Goal: Task Accomplishment & Management: Manage account settings

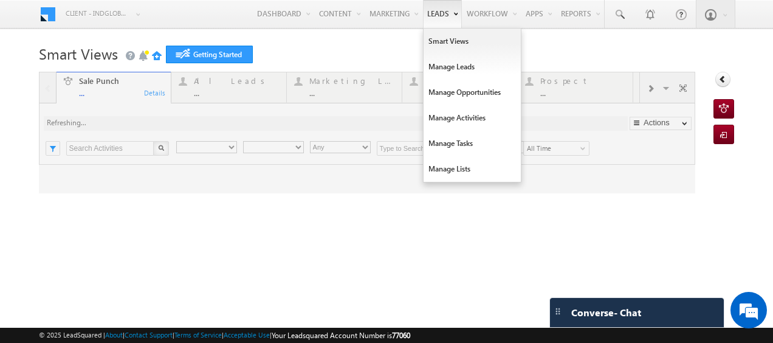
type input "Any Owner"
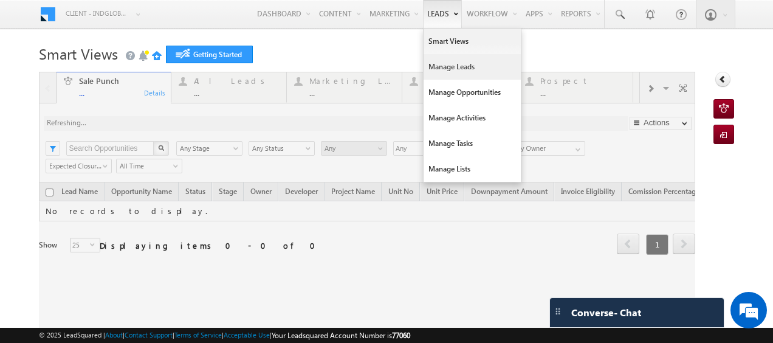
click at [438, 63] on link "Manage Leads" at bounding box center [472, 67] width 97 height 26
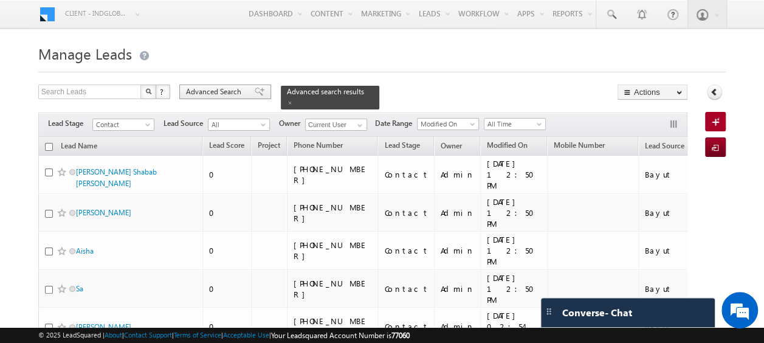
click at [211, 90] on span "Advanced Search" at bounding box center [215, 91] width 59 height 11
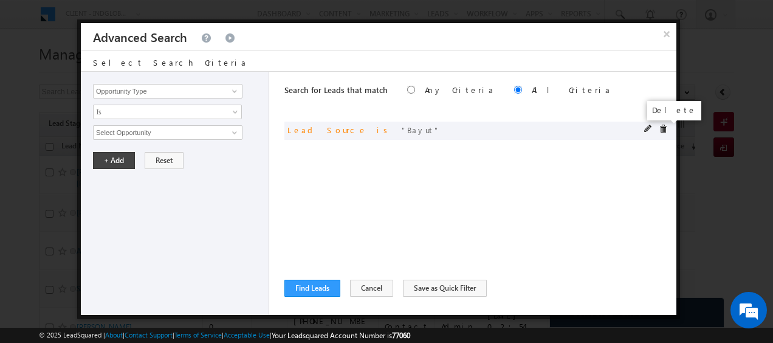
click at [666, 129] on span at bounding box center [663, 129] width 9 height 9
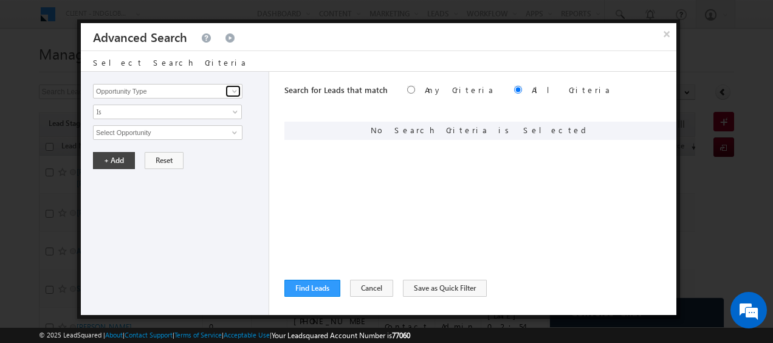
click at [233, 93] on span at bounding box center [235, 91] width 10 height 10
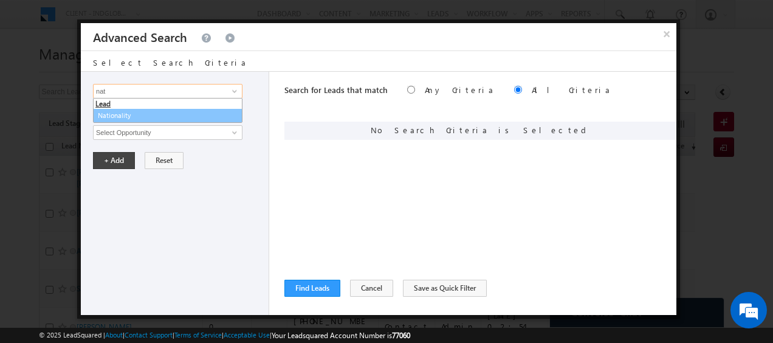
click at [116, 114] on link "Nationality" at bounding box center [167, 116] width 149 height 14
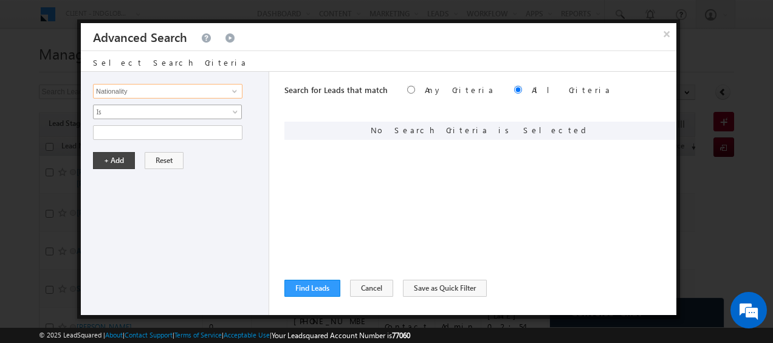
type input "Nationality"
click at [219, 112] on span "Is" at bounding box center [160, 111] width 132 height 11
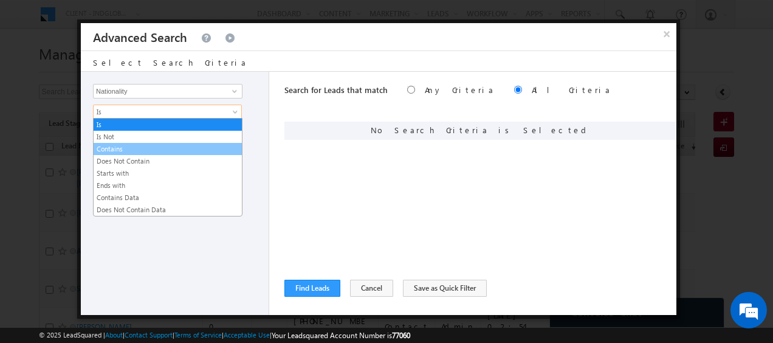
click at [135, 146] on link "Contains" at bounding box center [168, 148] width 148 height 11
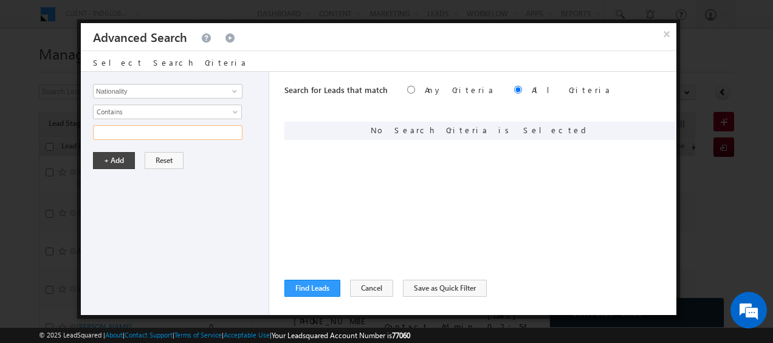
click at [151, 132] on input "text" at bounding box center [167, 132] width 149 height 15
type input "United"
click at [123, 162] on button "+ Add" at bounding box center [114, 160] width 42 height 17
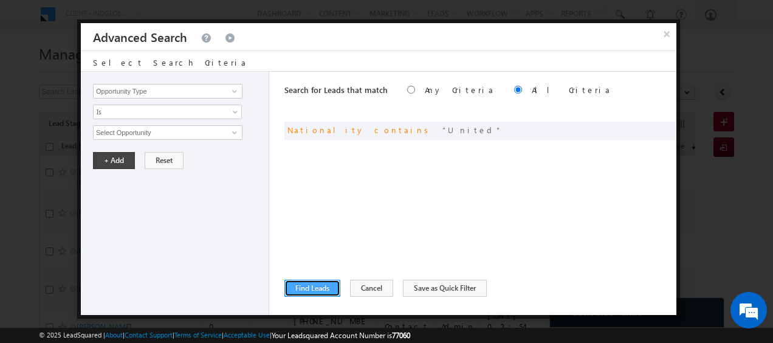
click at [319, 284] on button "Find Leads" at bounding box center [312, 288] width 56 height 17
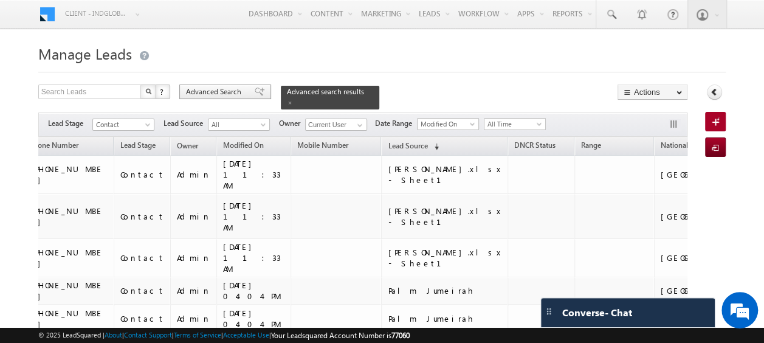
click at [210, 89] on span "Advanced Search" at bounding box center [215, 91] width 59 height 11
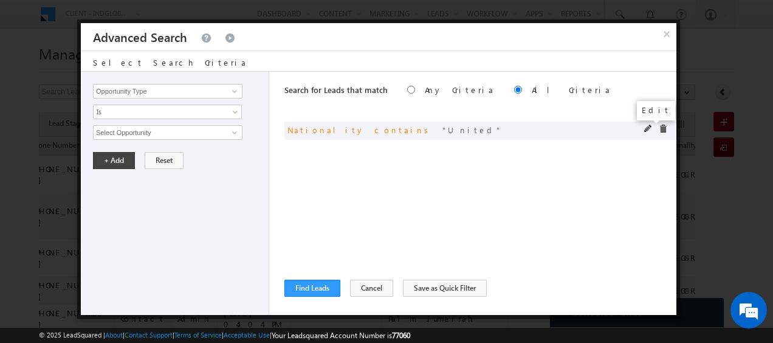
click at [646, 127] on span at bounding box center [648, 129] width 9 height 9
click at [135, 129] on input "United" at bounding box center [167, 132] width 149 height 15
type input "United kingdom"
click at [120, 160] on button "+ Add" at bounding box center [114, 160] width 42 height 17
click at [308, 282] on button "Find Leads" at bounding box center [312, 288] width 56 height 17
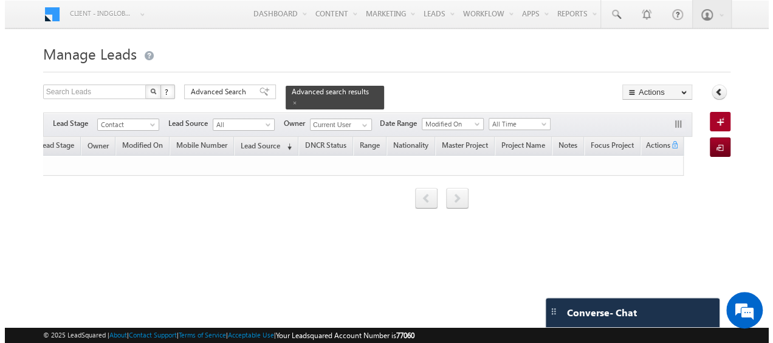
scroll to position [0, 225]
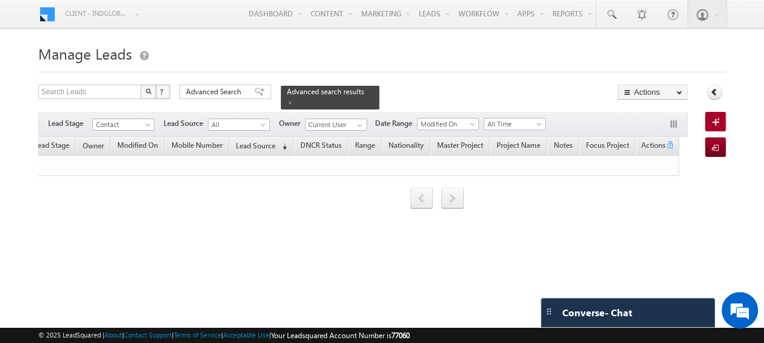
click at [211, 80] on form "Manage Leads Search Leads X ? 0 results found Advanced Search Advanced Search" at bounding box center [381, 142] width 687 height 202
click at [211, 89] on span "Advanced Search" at bounding box center [215, 91] width 59 height 11
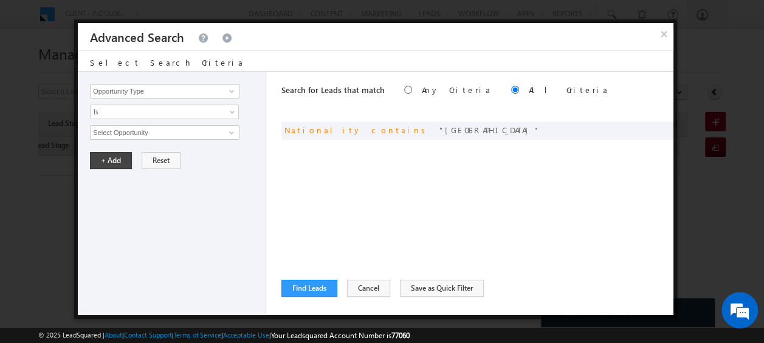
scroll to position [0, 216]
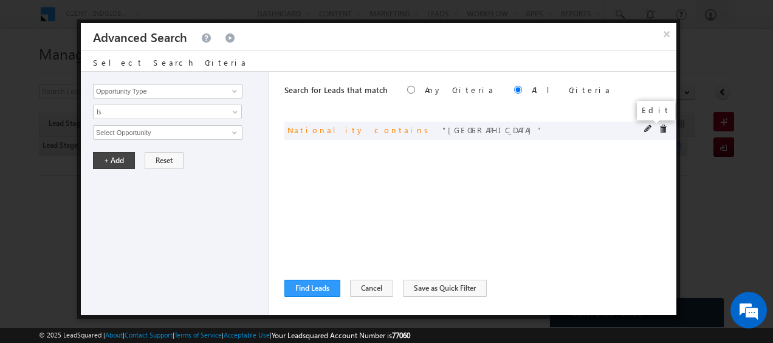
click at [645, 130] on span at bounding box center [648, 129] width 9 height 9
paste input "u"
type input "united kingdom"
click at [106, 160] on button "+ Add" at bounding box center [114, 160] width 42 height 17
click at [312, 283] on button "Find Leads" at bounding box center [312, 288] width 56 height 17
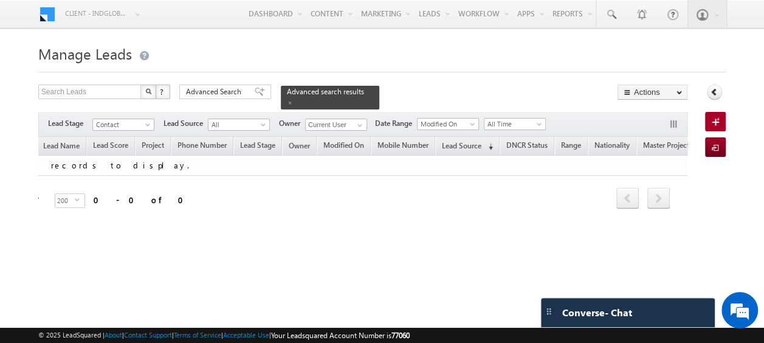
scroll to position [0, 0]
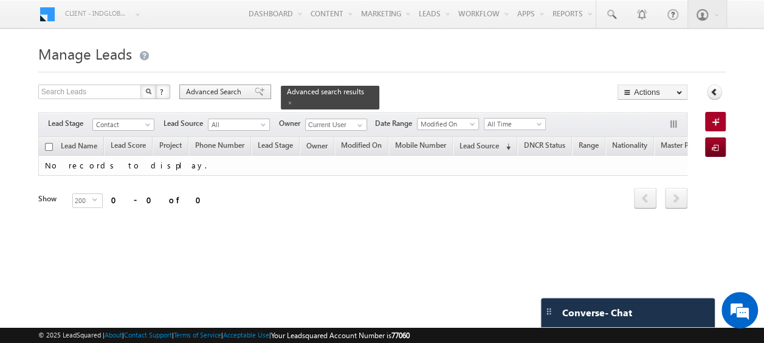
click at [217, 88] on span "Advanced Search" at bounding box center [215, 91] width 59 height 11
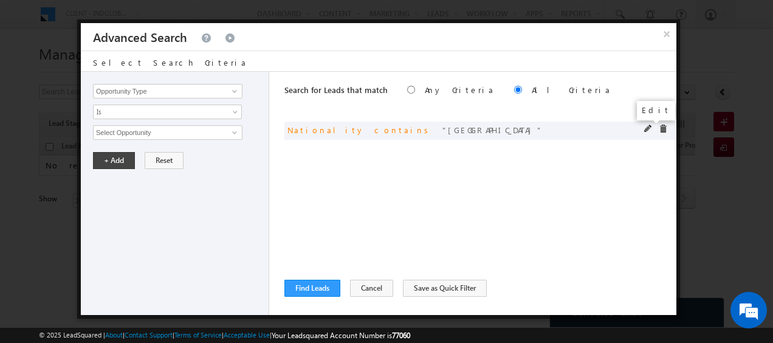
click at [649, 127] on span at bounding box center [648, 129] width 9 height 9
drag, startPoint x: 155, startPoint y: 133, endPoint x: 78, endPoint y: 139, distance: 77.4
click at [78, 139] on div "× Advanced Search Select Search Criteria Opportunity Type Lead Activity Task Sa…" at bounding box center [378, 168] width 603 height 299
paste input "United K"
type input "United Kingdom"
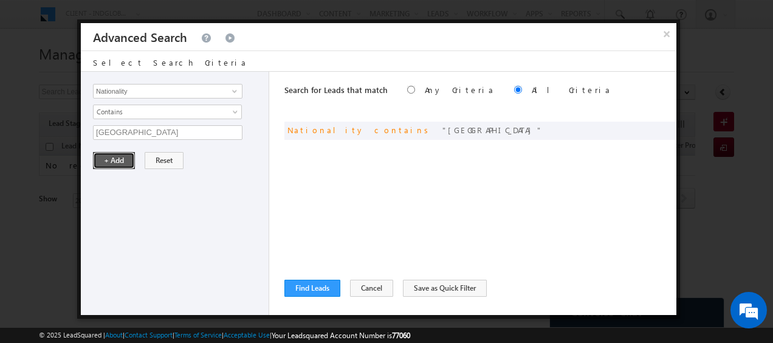
click at [109, 162] on button "+ Add" at bounding box center [114, 160] width 42 height 17
click at [323, 283] on button "Find Leads" at bounding box center [312, 288] width 56 height 17
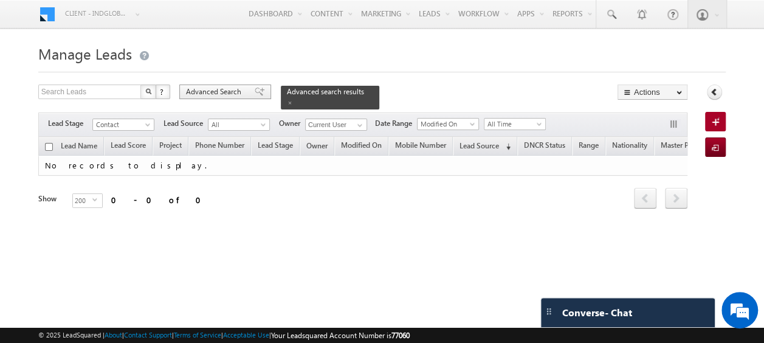
click at [233, 95] on span "Advanced Search" at bounding box center [215, 91] width 59 height 11
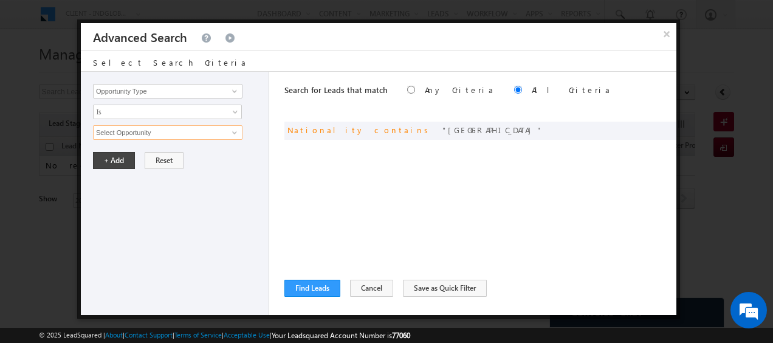
click at [216, 135] on input "Select Opportunity" at bounding box center [167, 132] width 149 height 15
click at [644, 129] on div "and Nationality contains United Kingdom" at bounding box center [480, 131] width 392 height 18
click at [645, 129] on span at bounding box center [648, 129] width 9 height 9
click at [210, 129] on input "United Kingdom" at bounding box center [167, 132] width 149 height 15
type input "U"
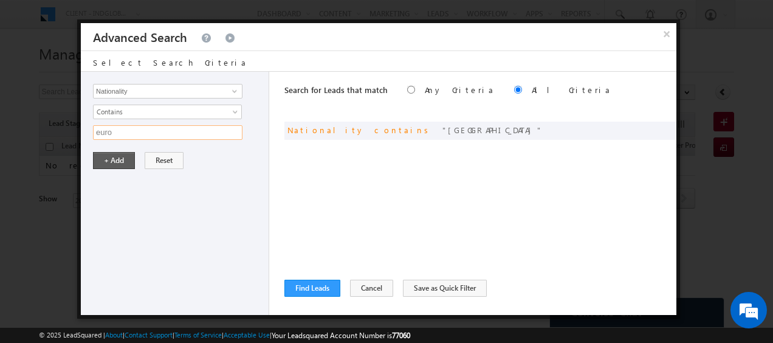
type input "euro"
click at [112, 162] on button "+ Add" at bounding box center [114, 160] width 42 height 17
click at [325, 286] on button "Find Leads" at bounding box center [312, 288] width 56 height 17
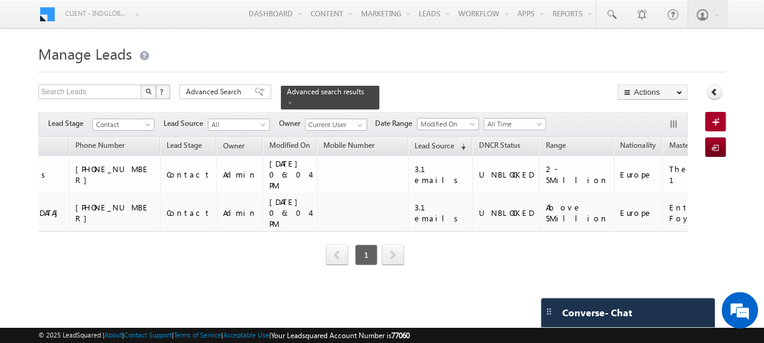
scroll to position [0, 260]
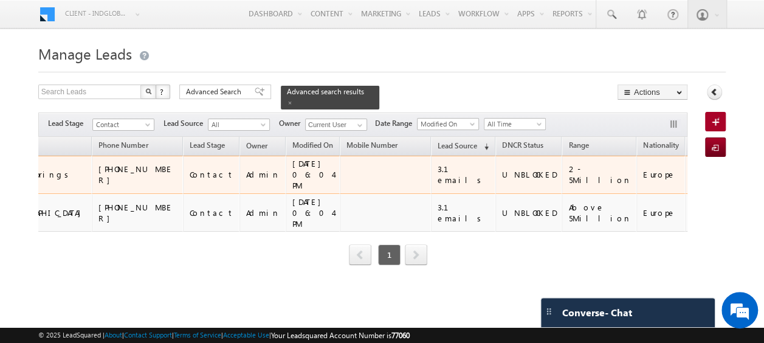
click at [643, 169] on div "Europe" at bounding box center [661, 174] width 36 height 11
drag, startPoint x: 545, startPoint y: 160, endPoint x: 519, endPoint y: 160, distance: 26.1
click at [636, 160] on td "Europe" at bounding box center [660, 175] width 49 height 38
copy div "Europe"
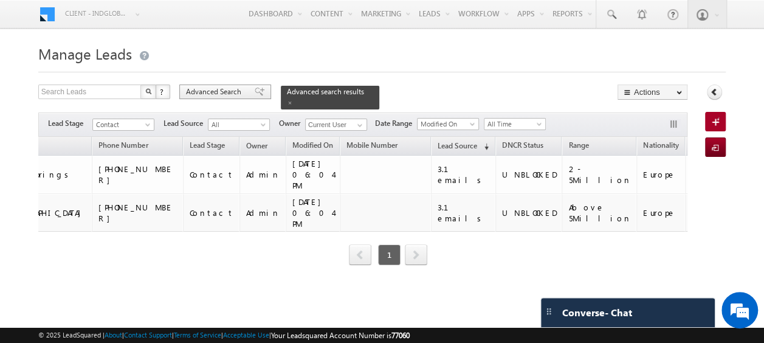
drag, startPoint x: 223, startPoint y: 95, endPoint x: 197, endPoint y: 89, distance: 26.8
click at [197, 89] on span "Advanced Search" at bounding box center [215, 91] width 59 height 11
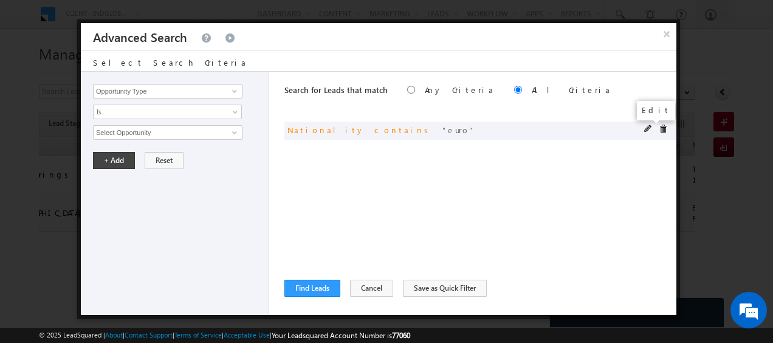
click at [645, 128] on span at bounding box center [648, 129] width 9 height 9
drag, startPoint x: 126, startPoint y: 131, endPoint x: 74, endPoint y: 128, distance: 51.7
click at [74, 128] on body "Menu Client - indglobal1 (77060) X (My Organization) - indglobal (48060) Client…" at bounding box center [386, 172] width 773 height 345
paste input "pean"
type input "european"
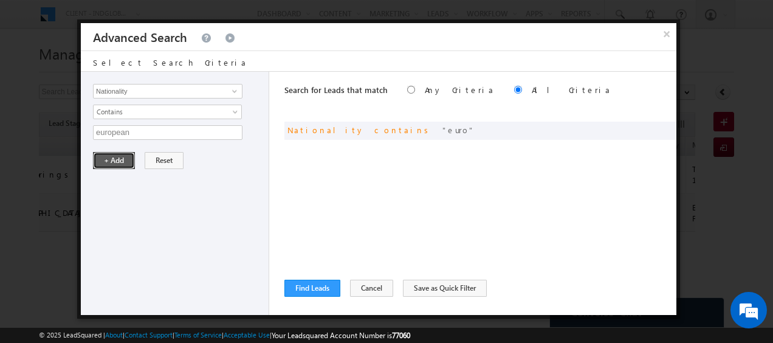
click at [106, 160] on button "+ Add" at bounding box center [114, 160] width 42 height 17
click at [328, 284] on button "Find Leads" at bounding box center [312, 288] width 56 height 17
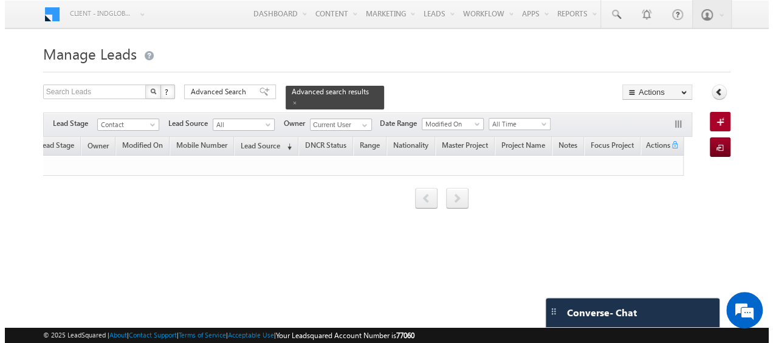
scroll to position [0, 225]
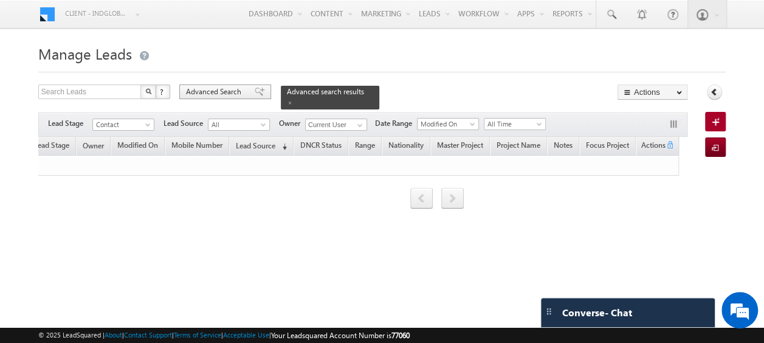
click at [214, 92] on span "Advanced Search" at bounding box center [215, 91] width 59 height 11
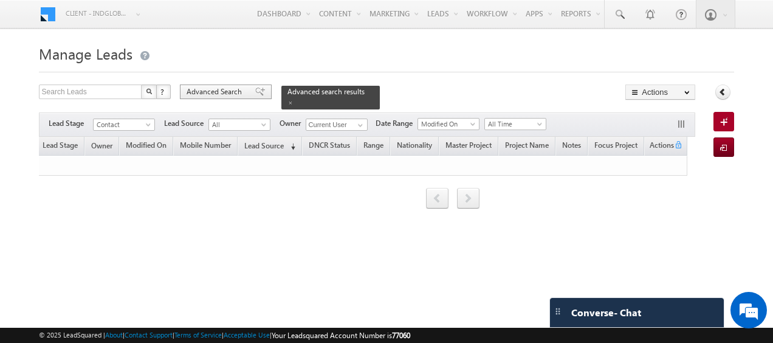
scroll to position [0, 216]
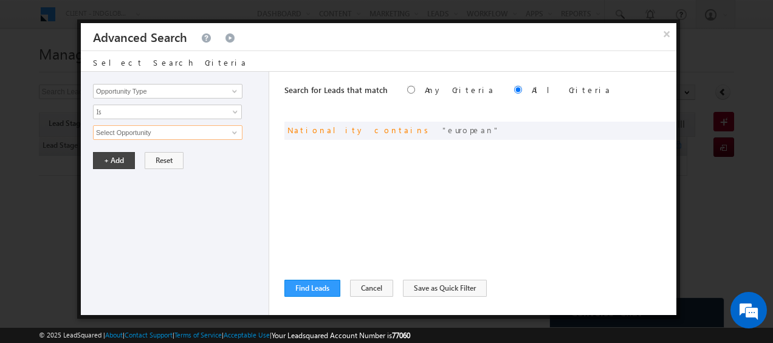
click at [170, 135] on input "Select Opportunity" at bounding box center [167, 132] width 149 height 15
click at [651, 128] on span at bounding box center [648, 129] width 9 height 9
type input "europ"
click at [111, 165] on button "+ Add" at bounding box center [114, 160] width 42 height 17
click at [309, 280] on button "Find Leads" at bounding box center [312, 288] width 56 height 17
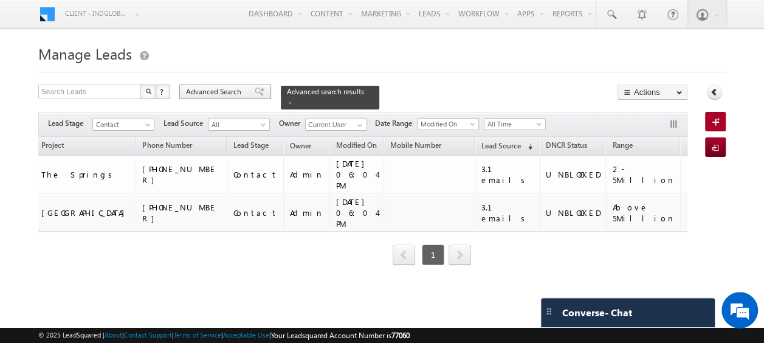
click at [220, 91] on span "Advanced Search" at bounding box center [215, 91] width 59 height 11
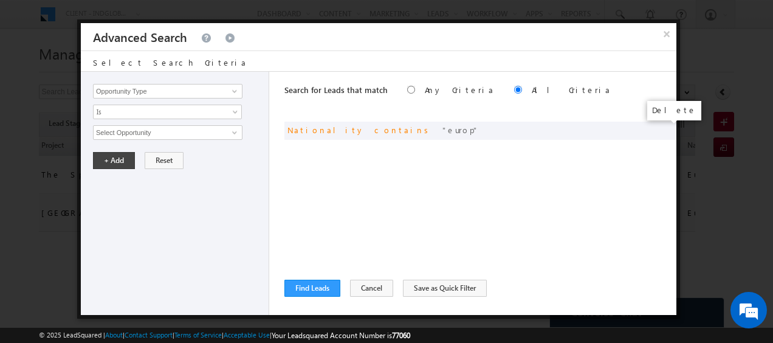
click at [0, 0] on span at bounding box center [0, 0] width 0 height 0
click at [235, 92] on span at bounding box center [235, 91] width 10 height 10
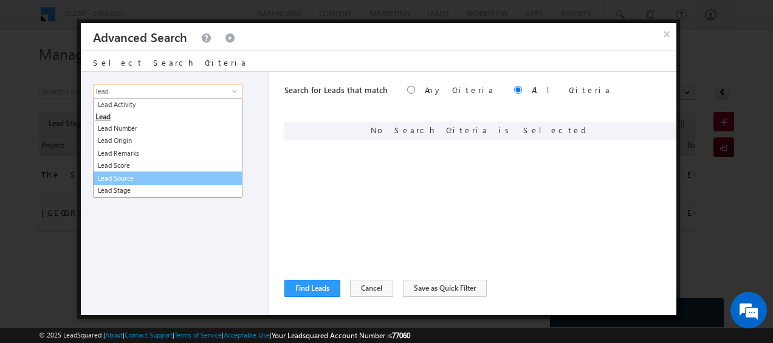
click at [137, 177] on link "Lead Source" at bounding box center [167, 178] width 149 height 14
type input "Lead Source"
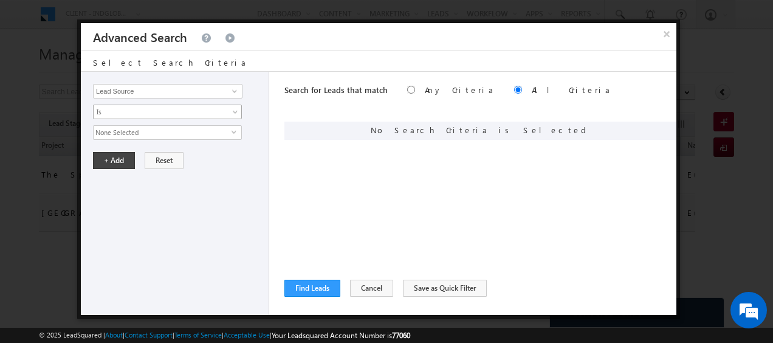
click at [230, 111] on link "Is" at bounding box center [167, 112] width 149 height 15
click at [256, 135] on div "None Selected select Organic Search Referral Sites Direct Traffic Social Media …" at bounding box center [178, 132] width 170 height 15
click at [177, 132] on span "None Selected" at bounding box center [163, 132] width 138 height 13
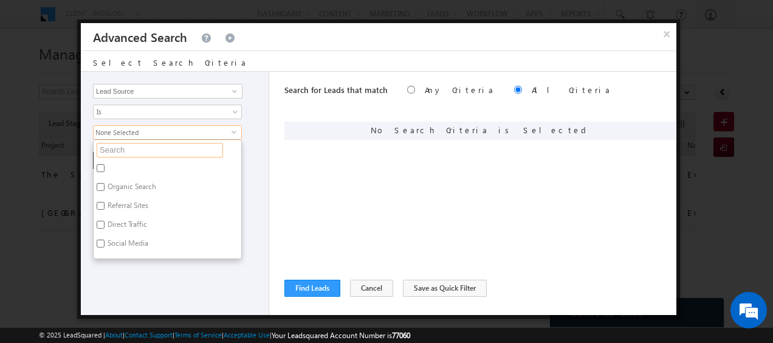
click at [124, 152] on input "text" at bounding box center [160, 150] width 126 height 15
type input "ath"
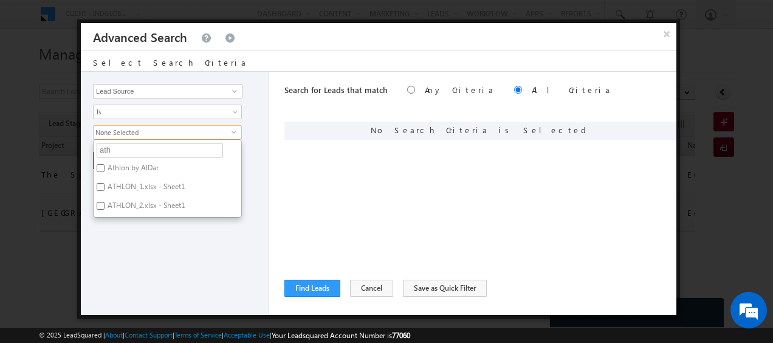
click at [97, 166] on input "Athlon by AlDar" at bounding box center [101, 168] width 8 height 8
checkbox input "true"
click at [101, 186] on input "ATHLON_1.xlsx - Sheet1" at bounding box center [101, 187] width 8 height 8
checkbox input "true"
click at [103, 203] on input "ATHLON_2.xlsx - Sheet1" at bounding box center [101, 206] width 8 height 8
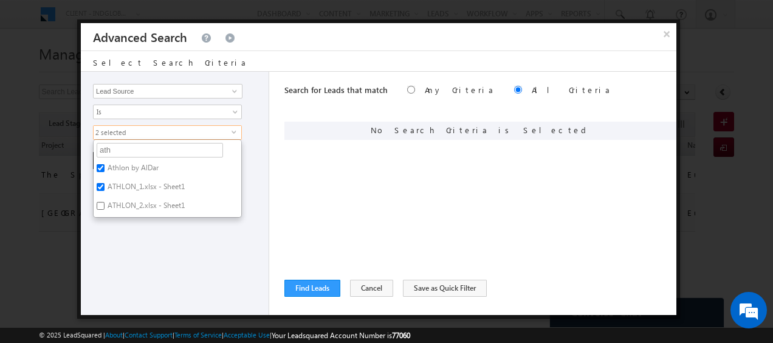
checkbox input "true"
click at [145, 149] on input "ath" at bounding box center [160, 150] width 126 height 15
type input "a"
type input "haven"
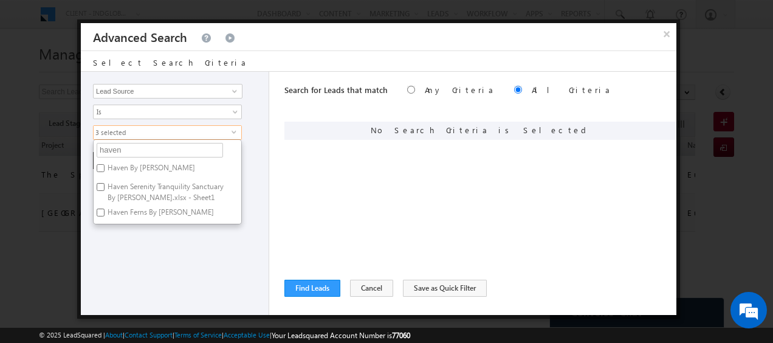
click at [98, 166] on input "Haven By Aldar" at bounding box center [101, 168] width 8 height 8
checkbox input "true"
click at [104, 187] on input "Haven Serenity Tranquility Sanctuary By Aldar.xlsx - Sheet1" at bounding box center [101, 187] width 8 height 8
checkbox input "true"
click at [103, 208] on input "Haven Ferns By Aldar" at bounding box center [101, 212] width 8 height 8
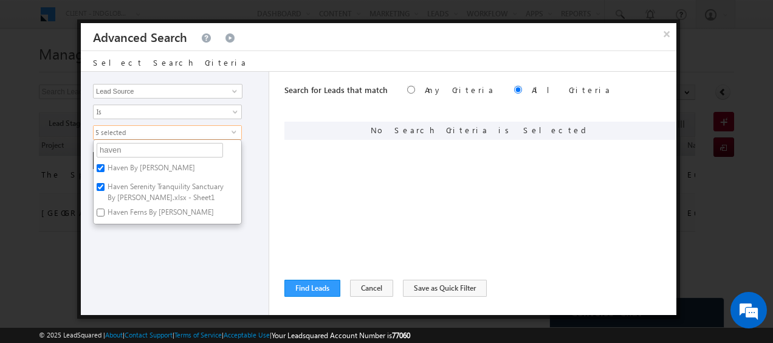
checkbox input "true"
click at [142, 148] on input "haven" at bounding box center [160, 150] width 126 height 15
type input "h"
type input "expo"
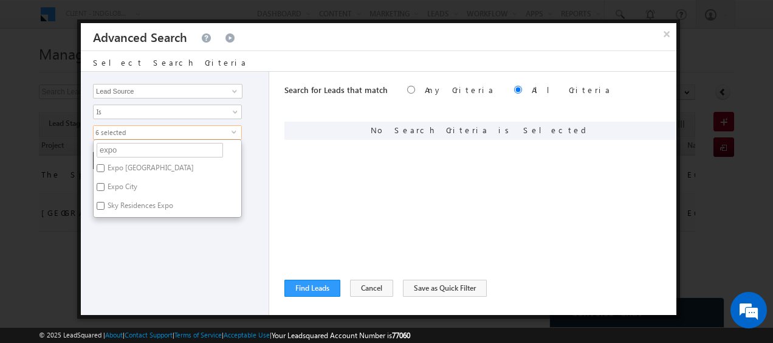
click at [101, 166] on input "Expo City Valley" at bounding box center [101, 168] width 8 height 8
checkbox input "true"
click at [102, 185] on input "Expo City" at bounding box center [101, 187] width 8 height 8
checkbox input "true"
click at [131, 151] on input "expo" at bounding box center [160, 150] width 126 height 15
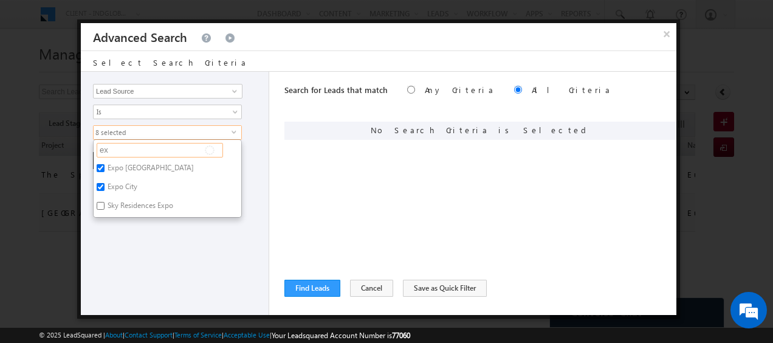
type input "e"
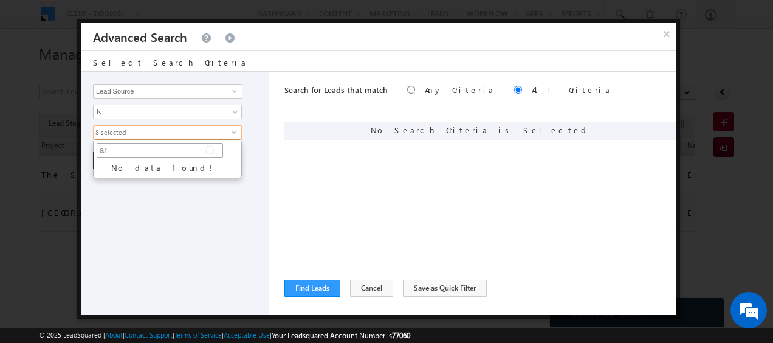
type input "a"
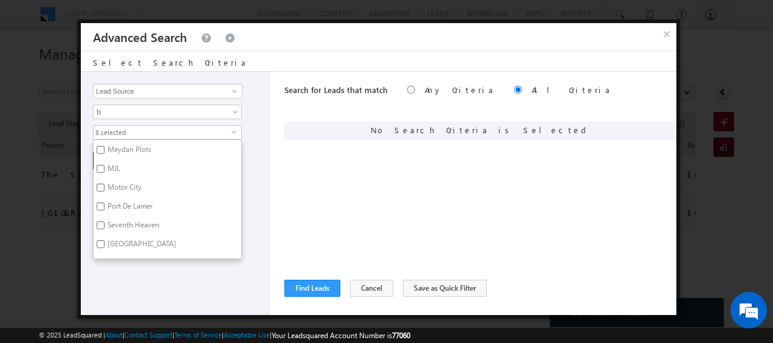
scroll to position [317, 0]
click at [100, 181] on input "Motor City" at bounding box center [101, 185] width 8 height 8
checkbox input "true"
click at [100, 156] on input "Marina Dubai New- until august-Cleaned" at bounding box center [101, 160] width 8 height 8
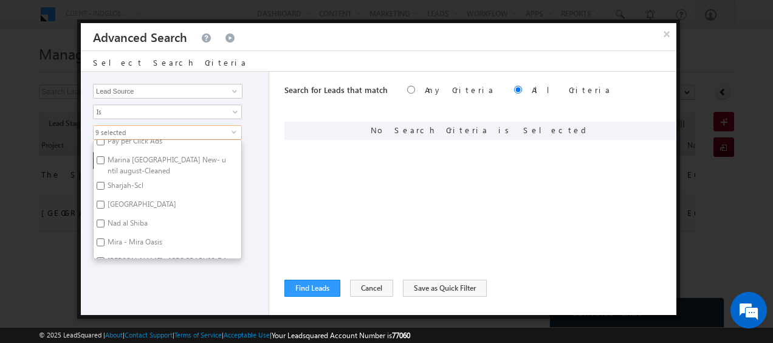
checkbox input "true"
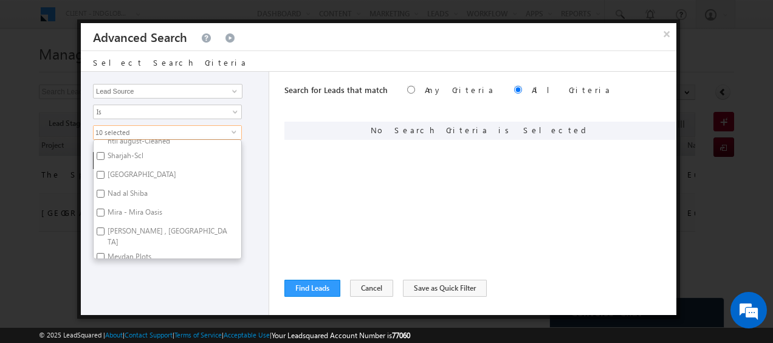
scroll to position [218, 0]
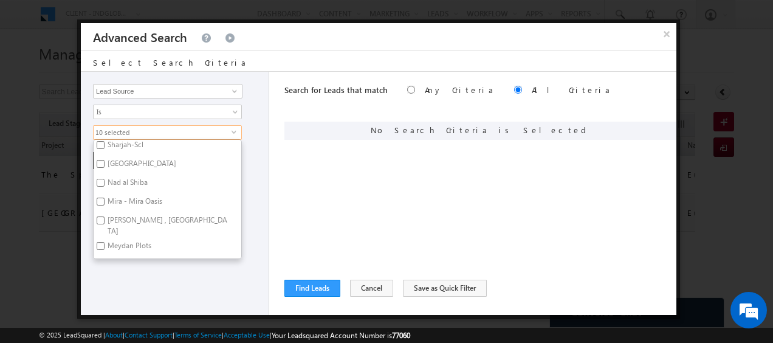
click at [103, 179] on input "Nad al Shiba" at bounding box center [101, 183] width 8 height 8
checkbox input "true"
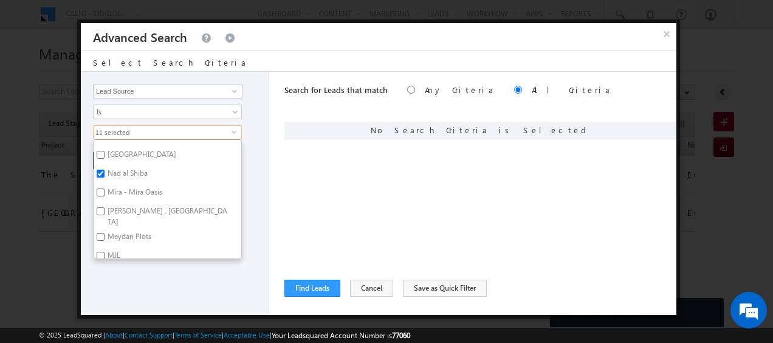
scroll to position [228, 0]
click at [97, 190] on input "Mira - Mira Oasis" at bounding box center [101, 192] width 8 height 8
checkbox input "true"
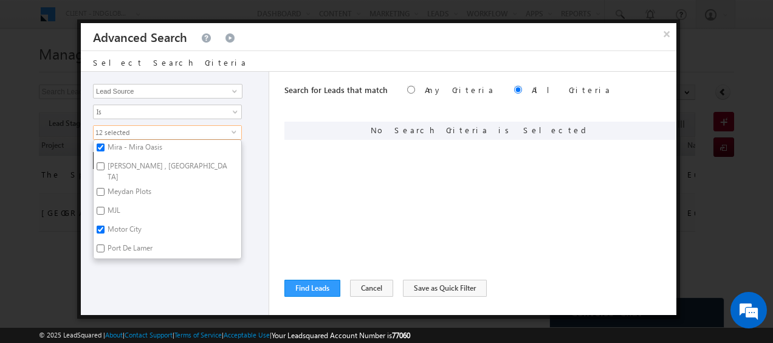
scroll to position [278, 0]
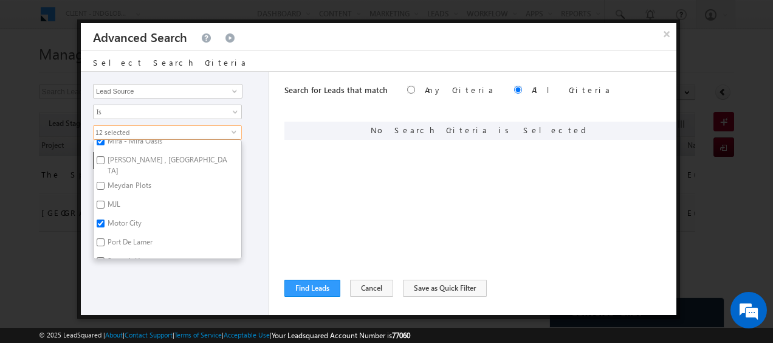
click at [101, 182] on input "Meydan Plots" at bounding box center [101, 186] width 8 height 8
checkbox input "true"
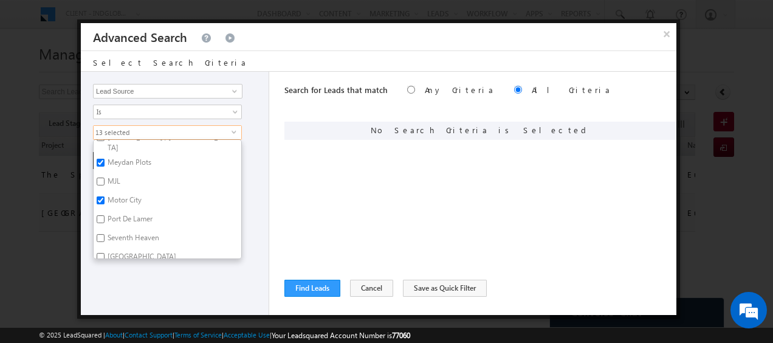
scroll to position [302, 0]
click at [101, 177] on input "MJL" at bounding box center [101, 181] width 8 height 8
checkbox input "true"
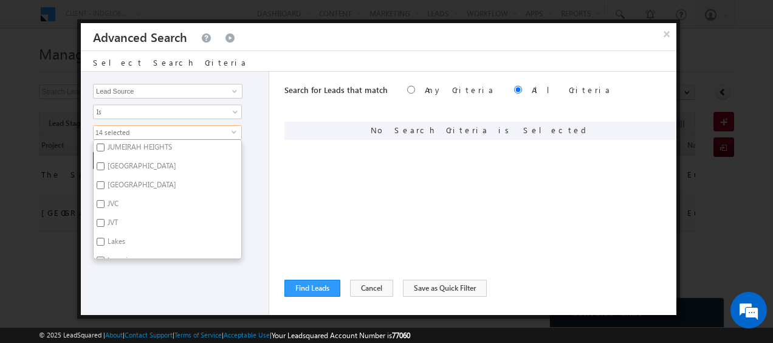
scroll to position [430, 0]
click at [101, 218] on input "JVT" at bounding box center [101, 222] width 8 height 8
click at [105, 215] on label "JVT" at bounding box center [112, 224] width 36 height 19
click at [105, 218] on input "JVT" at bounding box center [101, 222] width 8 height 8
checkbox input "false"
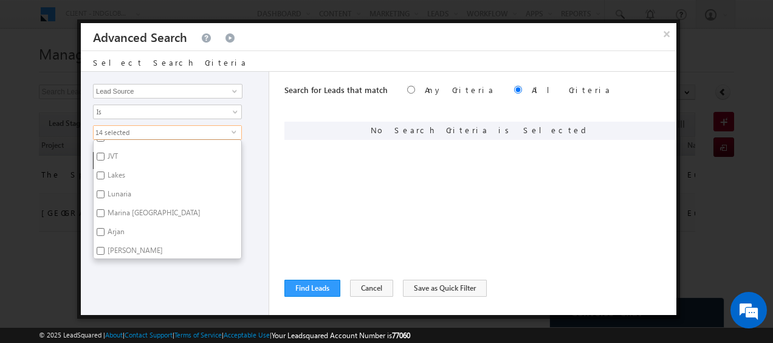
scroll to position [498, 0]
click at [98, 188] on input "Lunaria" at bounding box center [101, 192] width 8 height 8
checkbox input "true"
click at [97, 201] on input "Marina Dubai" at bounding box center [101, 205] width 8 height 8
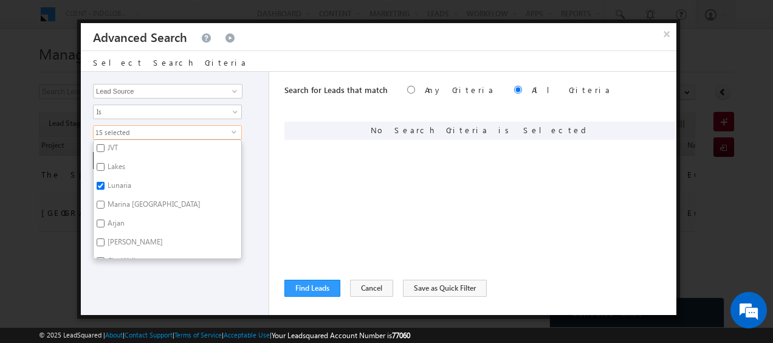
checkbox input "true"
click at [102, 219] on input "Arjan" at bounding box center [101, 223] width 8 height 8
click at [100, 219] on input "Arjan" at bounding box center [101, 223] width 8 height 8
checkbox input "false"
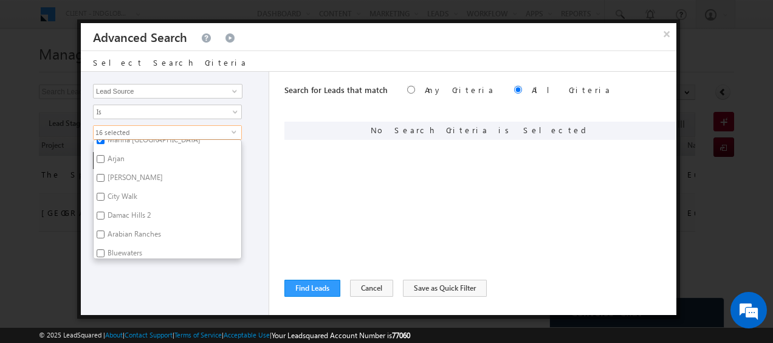
scroll to position [569, 0]
click at [101, 192] on input "City Walk" at bounding box center [101, 196] width 8 height 8
checkbox input "true"
click at [98, 193] on input "Arabian Ranches" at bounding box center [101, 197] width 8 height 8
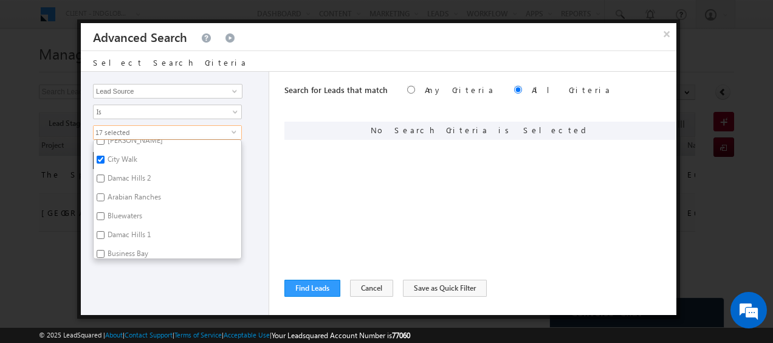
checkbox input "true"
click at [101, 212] on input "Bluewaters" at bounding box center [101, 216] width 8 height 8
checkbox input "true"
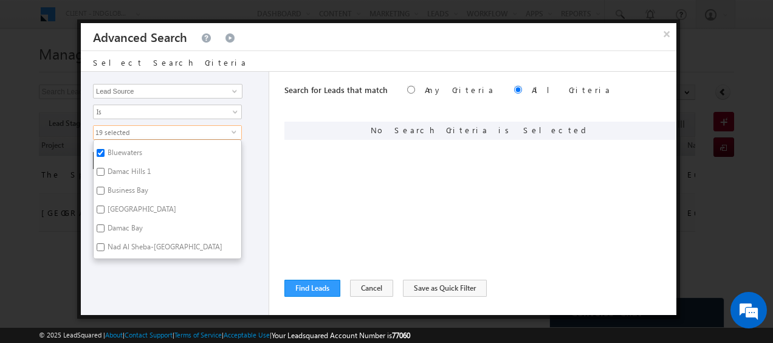
scroll to position [670, 0]
click at [102, 205] on input "Dubai Creek" at bounding box center [101, 209] width 8 height 8
checkbox input "true"
click at [98, 224] on input "Damac Bay" at bounding box center [101, 228] width 8 height 8
checkbox input "true"
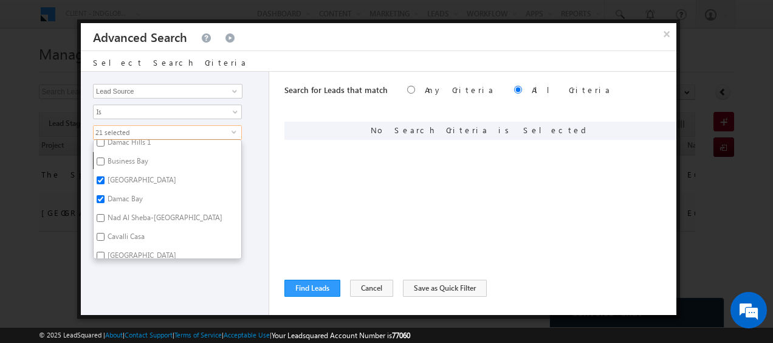
scroll to position [701, 0]
click at [101, 211] on input "Nad Al Sheba-Berkeley Palace" at bounding box center [101, 215] width 8 height 8
checkbox input "true"
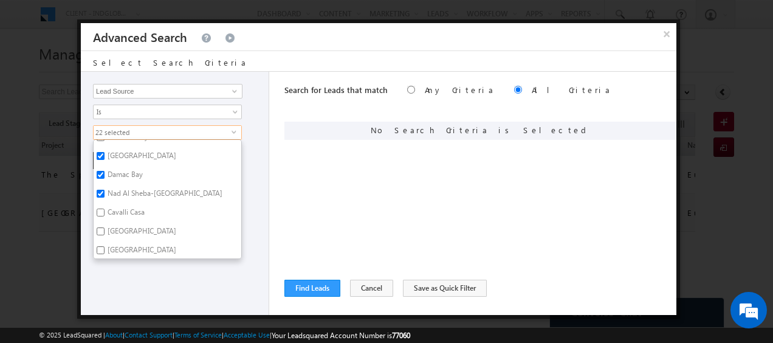
click at [98, 208] on input "Cavalli Casa" at bounding box center [101, 212] width 8 height 8
checkbox input "true"
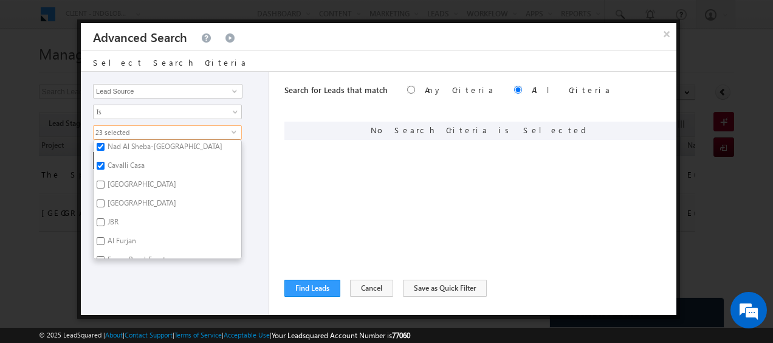
scroll to position [772, 0]
click at [98, 197] on input "DUBAI HILLS" at bounding box center [101, 201] width 8 height 8
checkbox input "true"
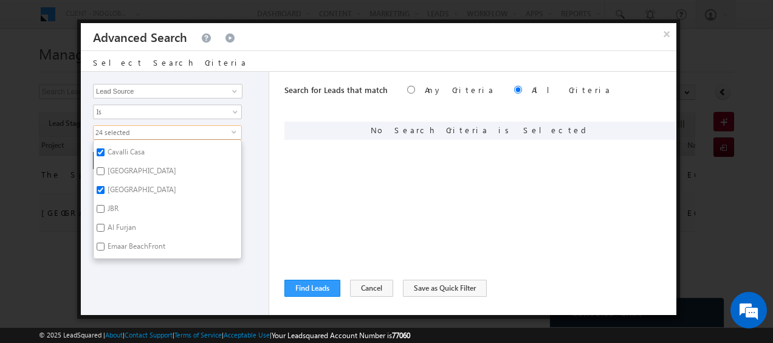
scroll to position [786, 0]
click at [100, 201] on input "JBR" at bounding box center [101, 205] width 8 height 8
checkbox input "true"
click at [100, 220] on input "Al Furjan" at bounding box center [101, 224] width 8 height 8
checkbox input "true"
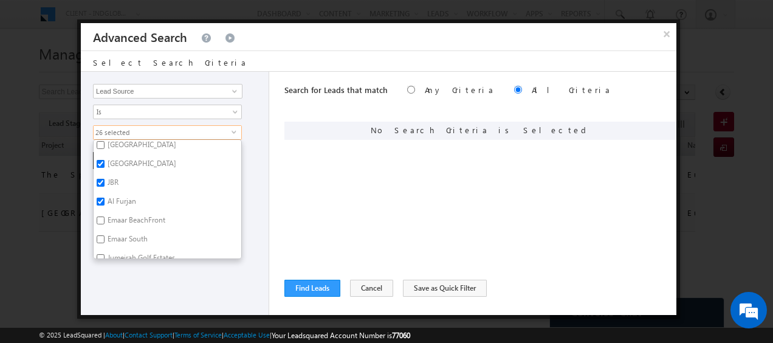
scroll to position [809, 0]
click at [101, 216] on input "Emaar BeachFront" at bounding box center [101, 220] width 8 height 8
checkbox input "true"
click at [100, 235] on input "Emaar South" at bounding box center [101, 239] width 8 height 8
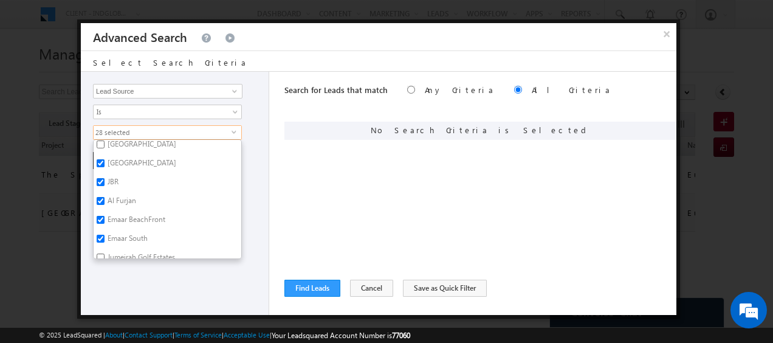
checkbox input "false"
click at [100, 216] on input "Jumeirah Golf Estates" at bounding box center [101, 220] width 8 height 8
checkbox input "true"
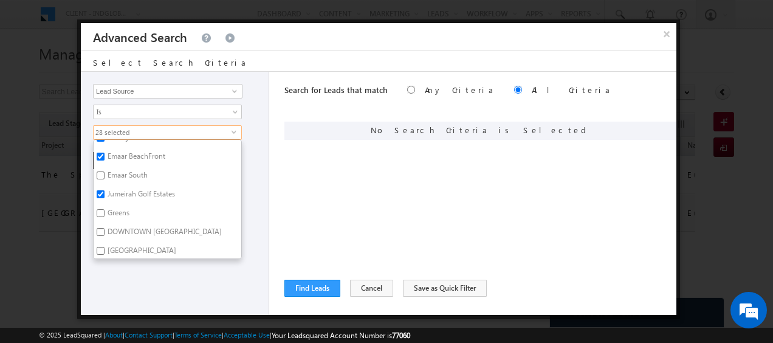
scroll to position [877, 0]
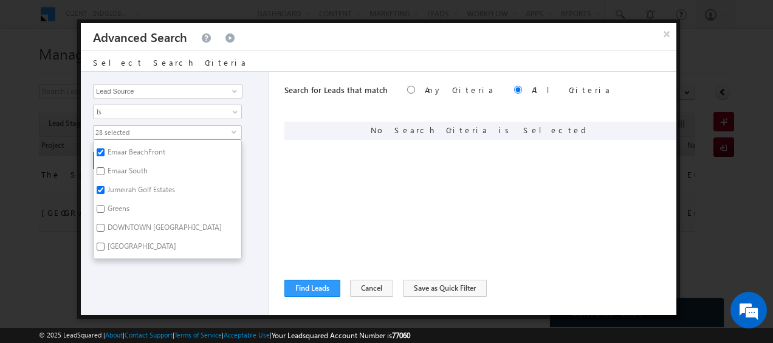
click at [102, 205] on input "Greens" at bounding box center [101, 209] width 8 height 8
checkbox input "true"
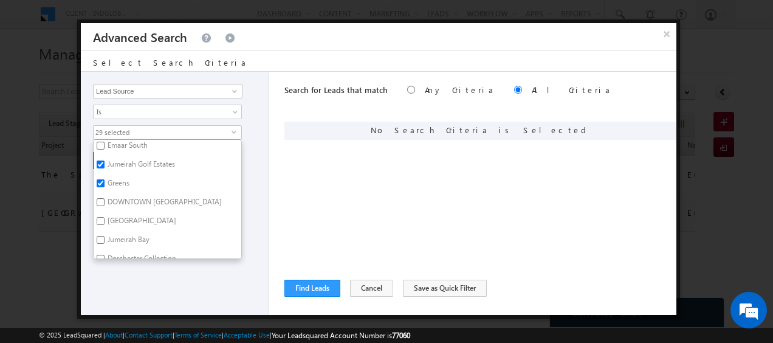
click at [101, 217] on input "Damac Lagoon" at bounding box center [101, 221] width 8 height 8
checkbox input "true"
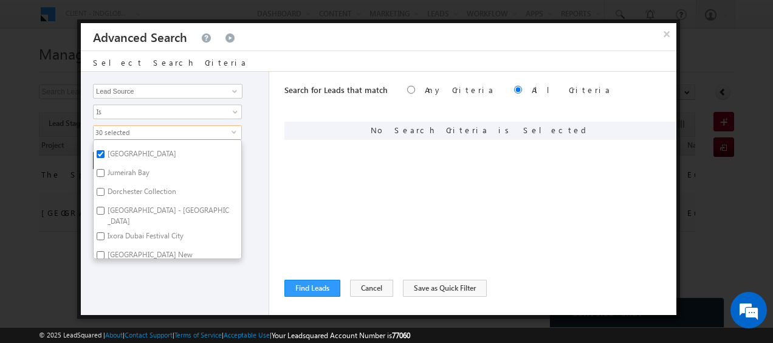
click at [101, 188] on input "Dorchester Collection" at bounding box center [101, 192] width 8 height 8
checkbox input "true"
click at [100, 207] on input "Fairway Villas - Dubai South" at bounding box center [101, 211] width 8 height 8
checkbox input "true"
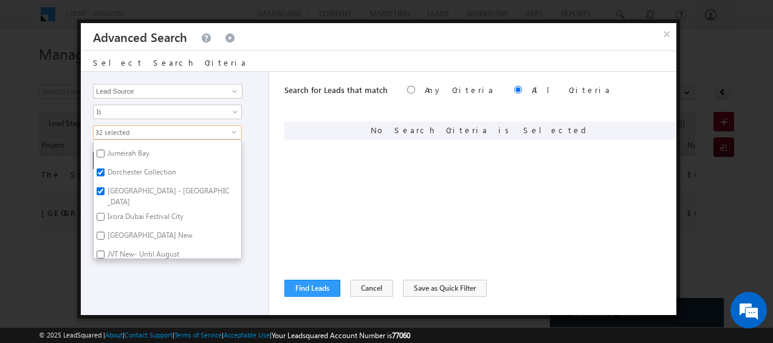
click at [99, 213] on input "Ixora Dubai Festival City" at bounding box center [101, 217] width 8 height 8
checkbox input "true"
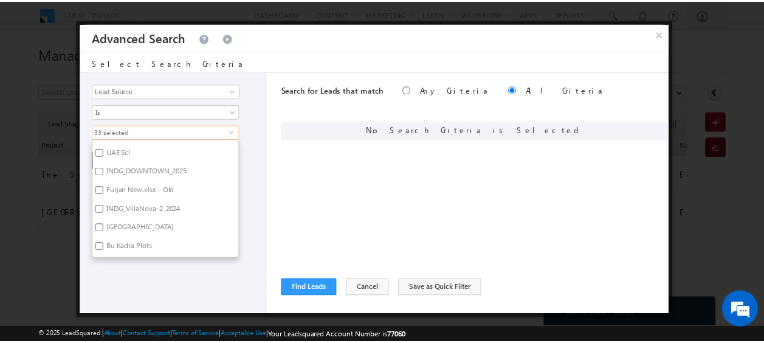
scroll to position [1130, 0]
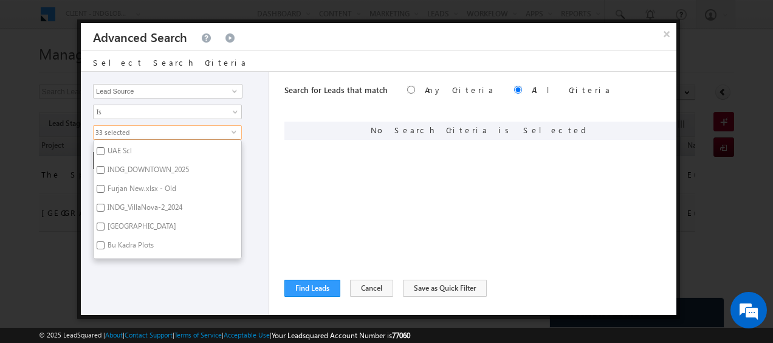
click at [258, 247] on div "Opportunity Type Lead Activity Task Sales Group Prospect Id Address 1 Address 2…" at bounding box center [175, 193] width 188 height 243
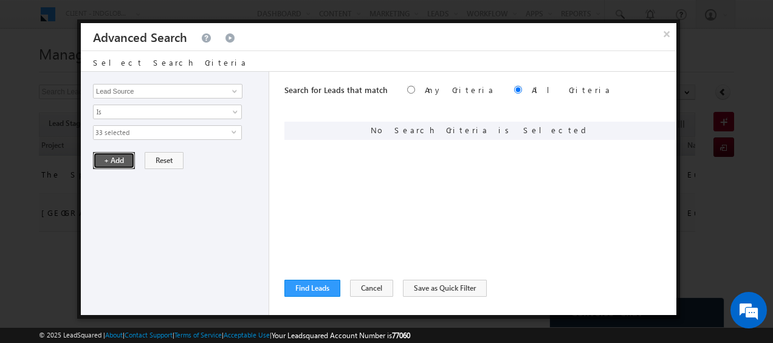
click at [113, 161] on button "+ Add" at bounding box center [114, 160] width 42 height 17
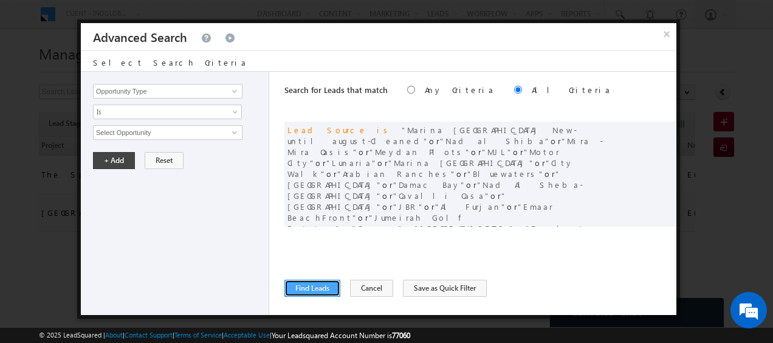
click at [324, 282] on button "Find Leads" at bounding box center [312, 288] width 56 height 17
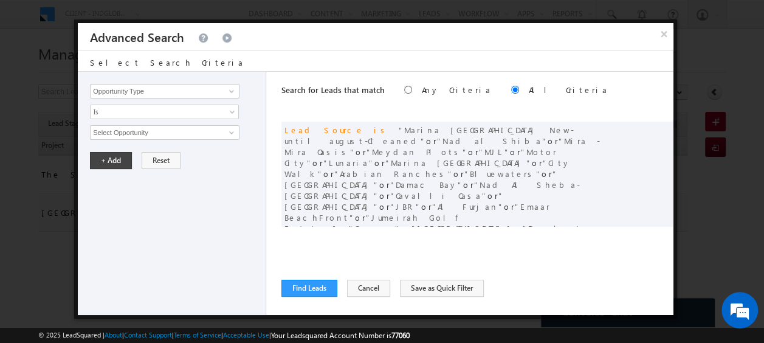
click at [324, 283] on div "Manage Leads Search Leads X ? 2 results found Advanced Search Advanced Search A…" at bounding box center [381, 193] width 687 height 304
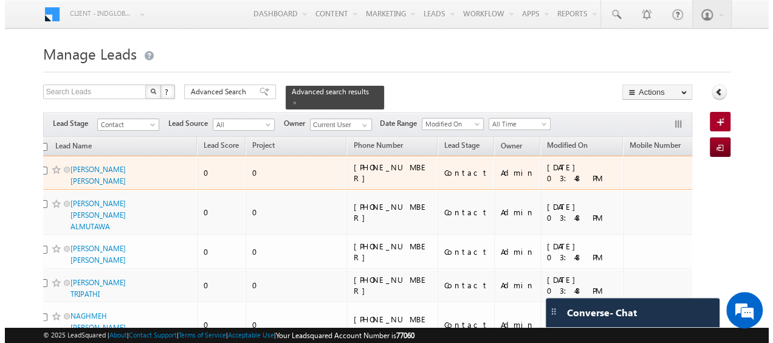
scroll to position [0, 0]
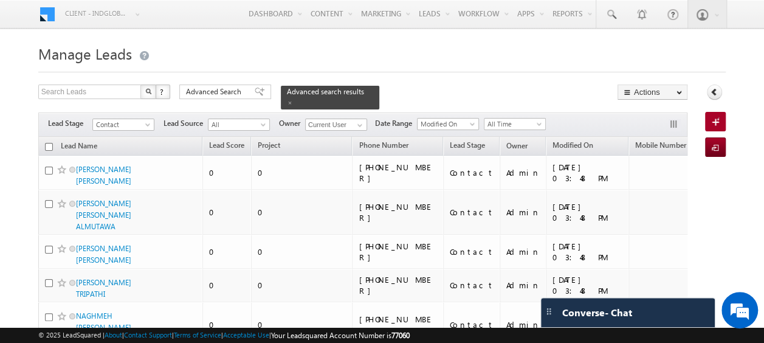
click at [45, 143] on input "checkbox" at bounding box center [49, 147] width 8 height 8
checkbox input "true"
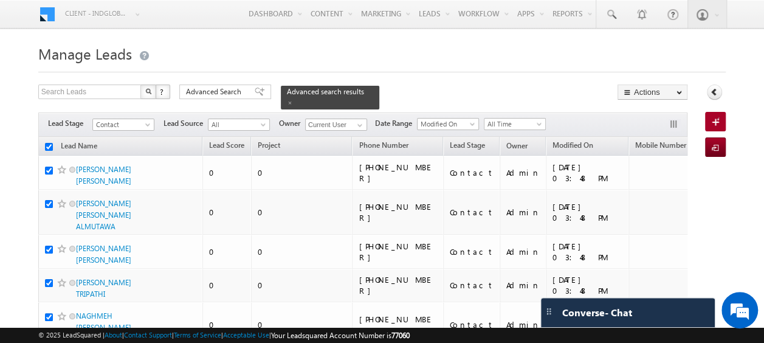
checkbox input "true"
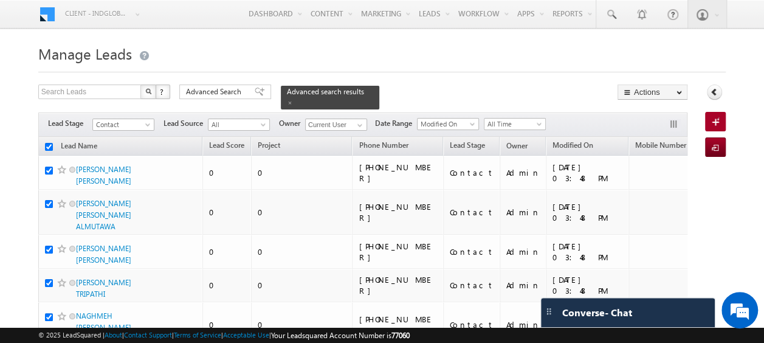
checkbox input "true"
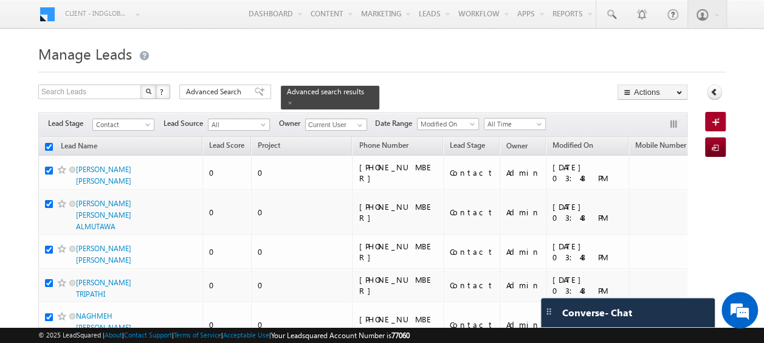
checkbox input "true"
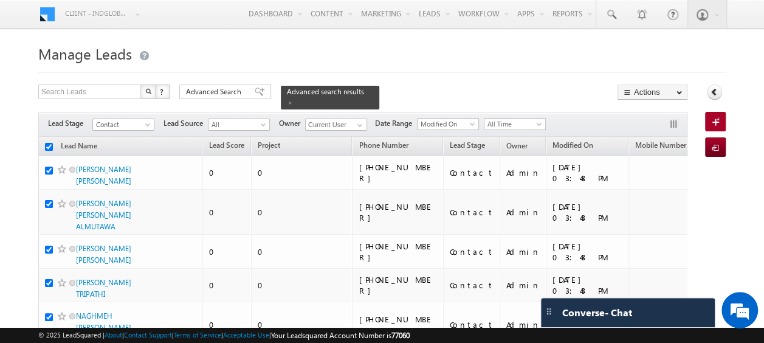
checkbox input "true"
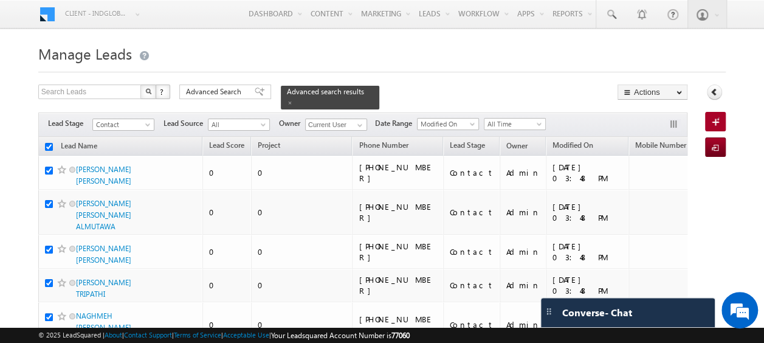
checkbox input "true"
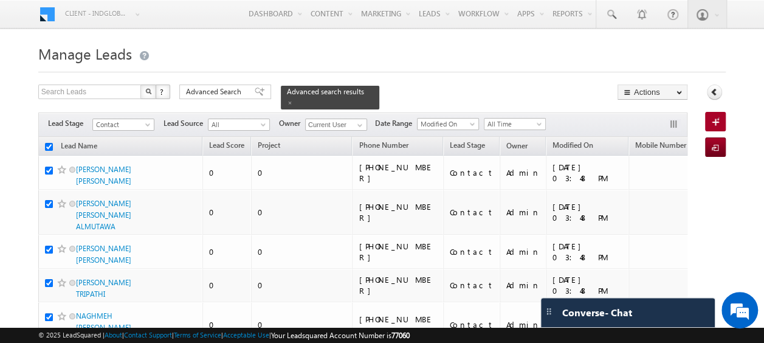
checkbox input "true"
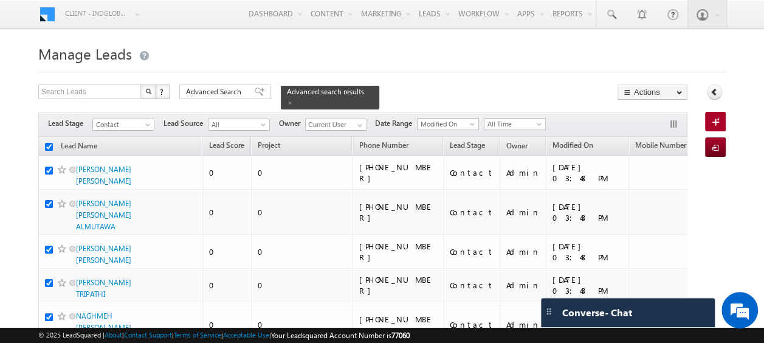
checkbox input "true"
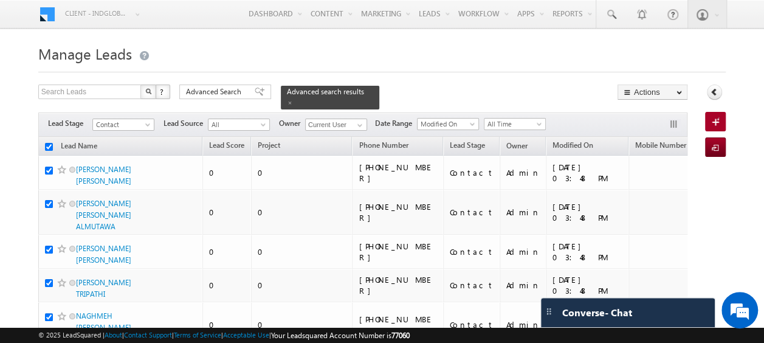
checkbox input "true"
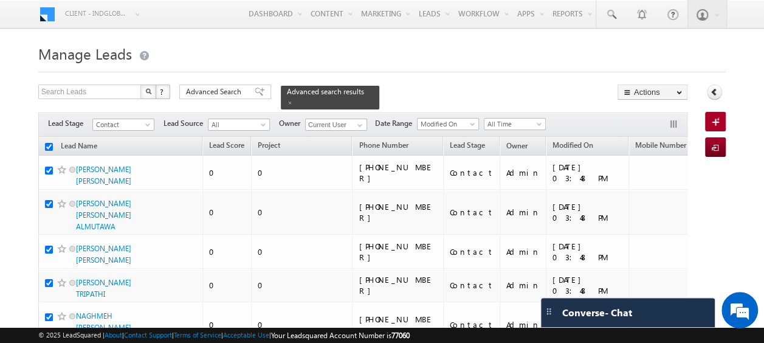
checkbox input "true"
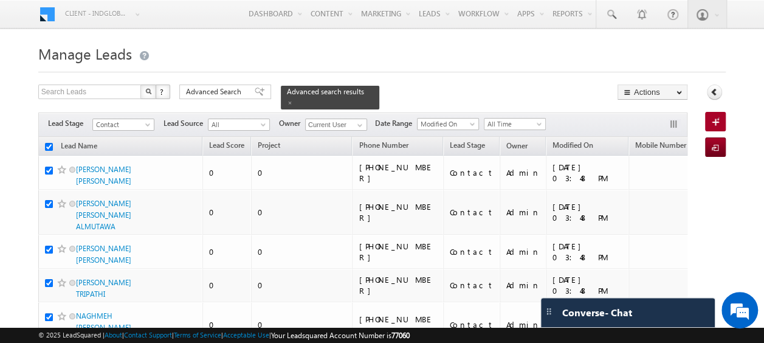
checkbox input "true"
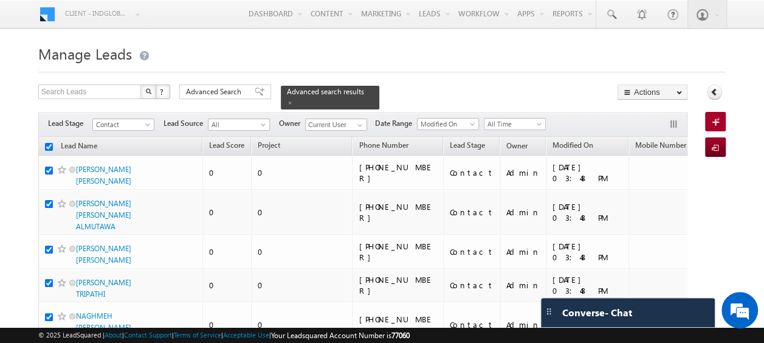
checkbox input "true"
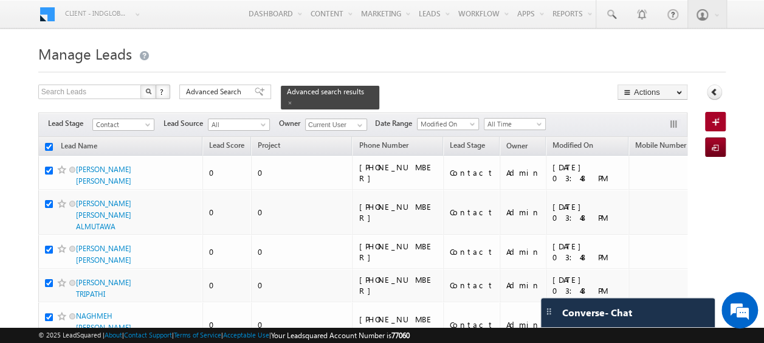
checkbox input "true"
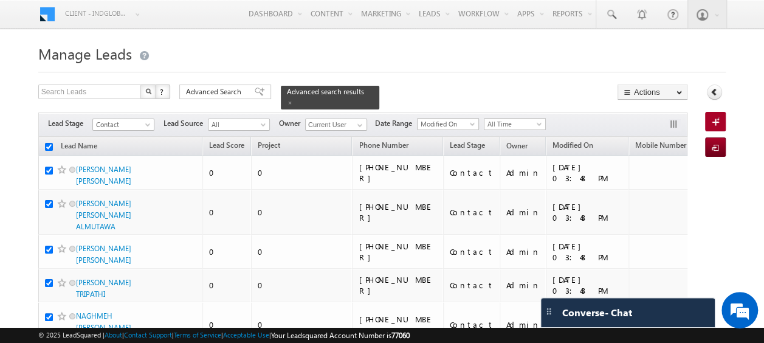
checkbox input "true"
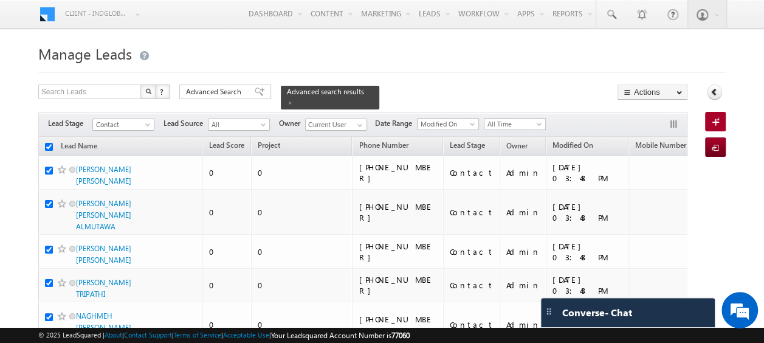
checkbox input "true"
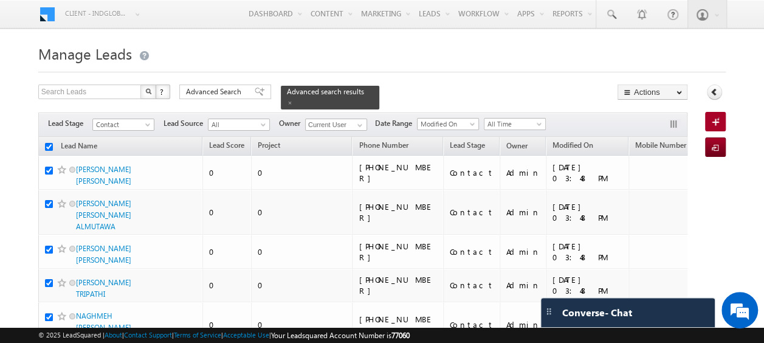
checkbox input "true"
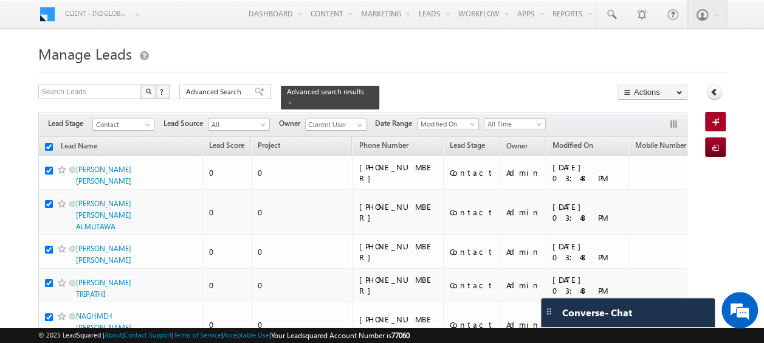
checkbox input "true"
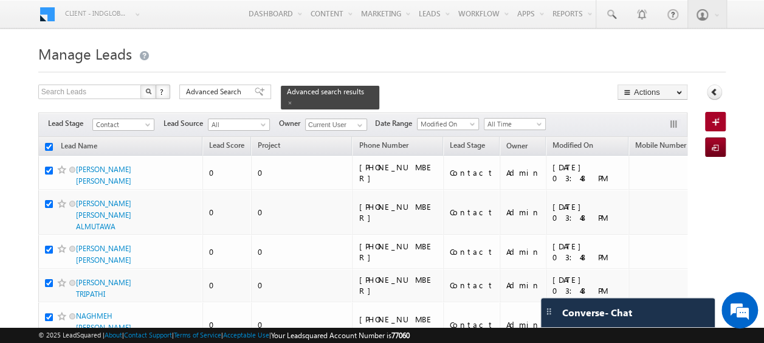
checkbox input "true"
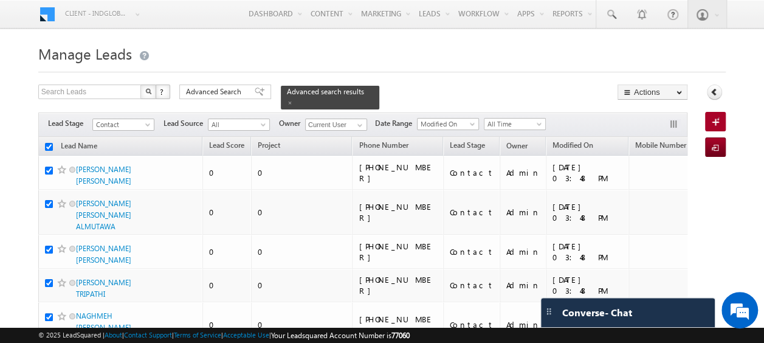
checkbox input "true"
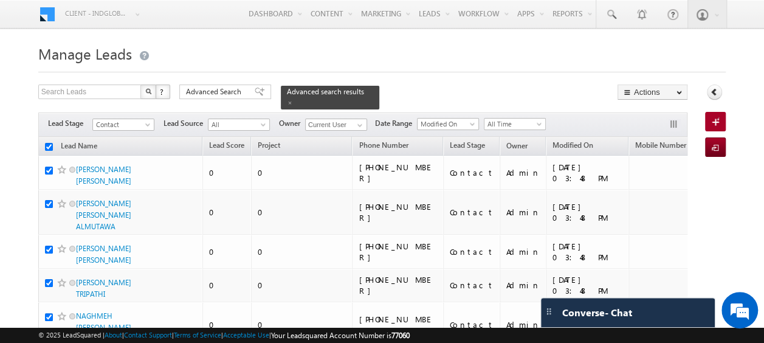
checkbox input "true"
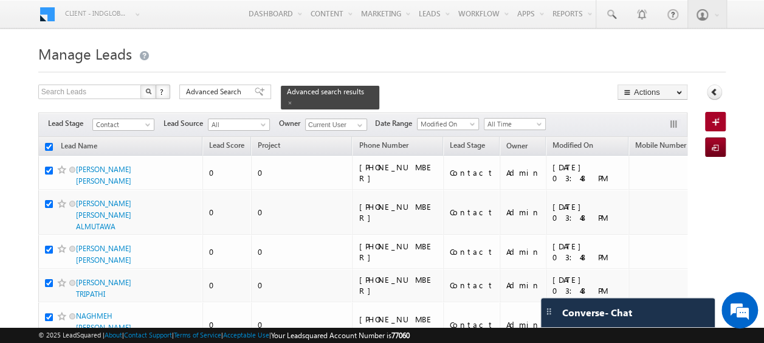
checkbox input "true"
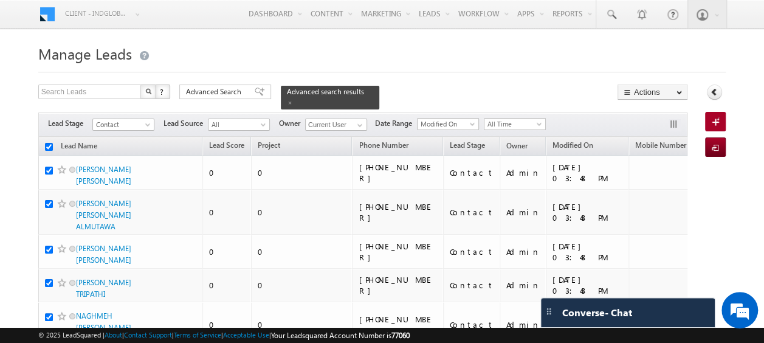
checkbox input "true"
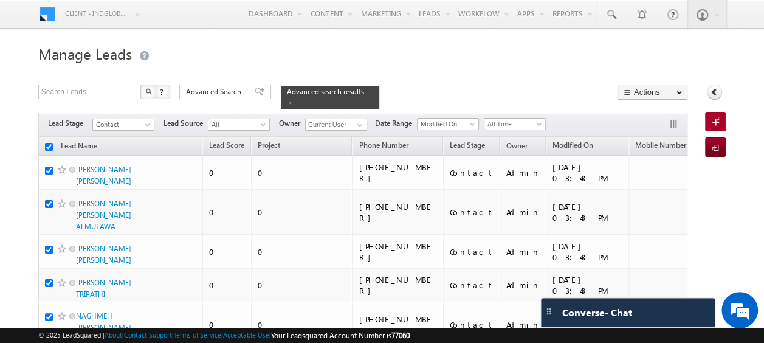
checkbox input "true"
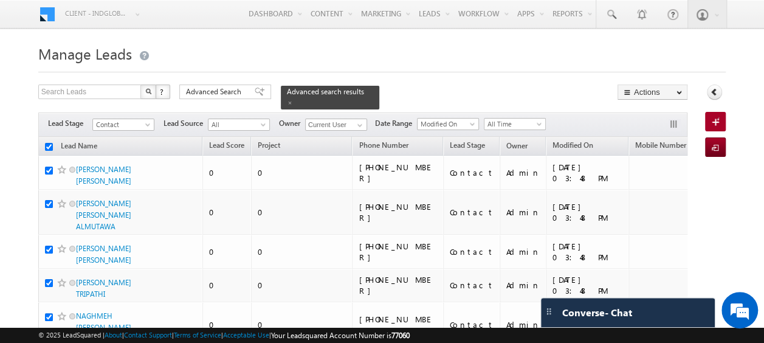
checkbox input "true"
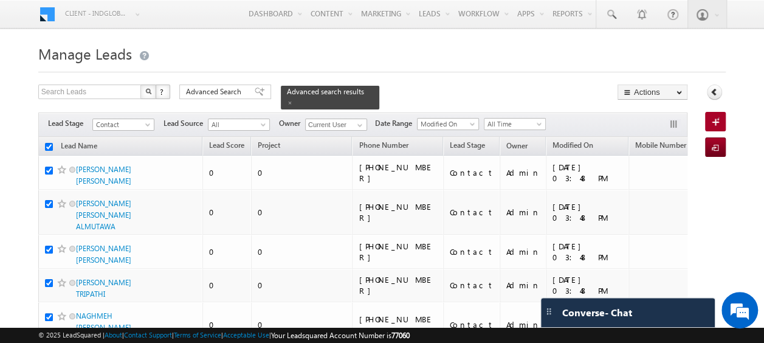
checkbox input "true"
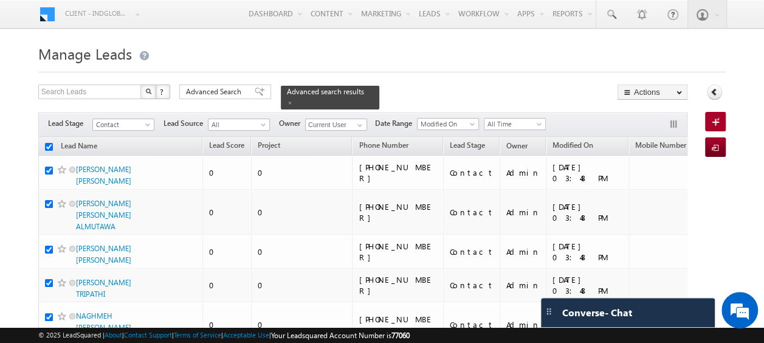
checkbox input "true"
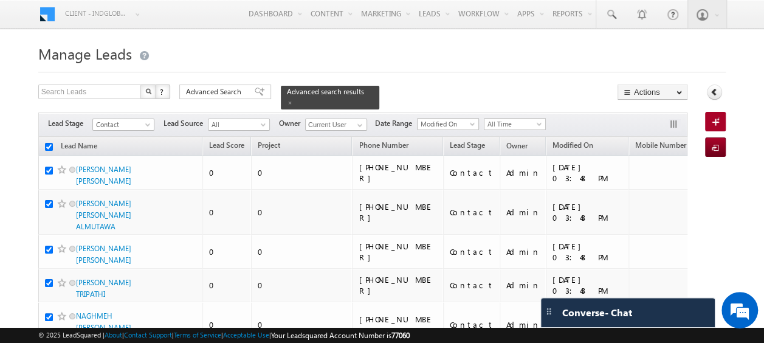
checkbox input "true"
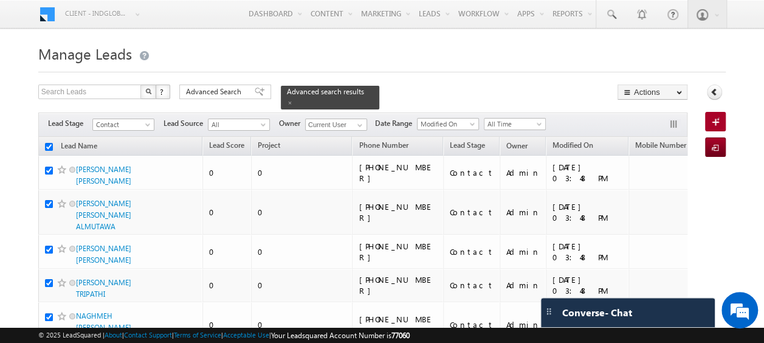
checkbox input "true"
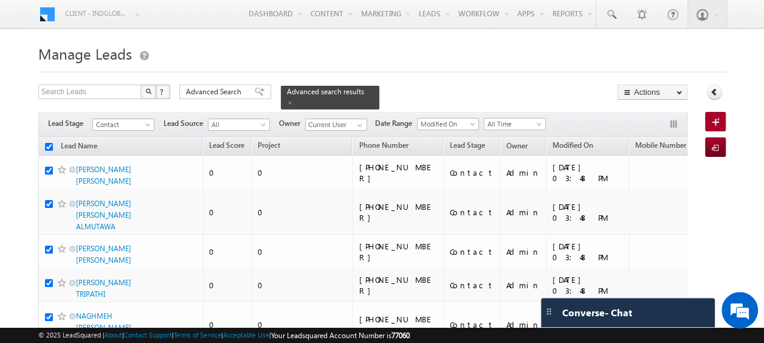
checkbox input "true"
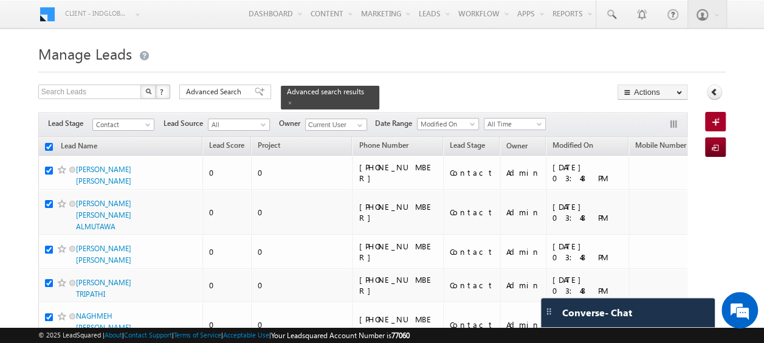
checkbox input "true"
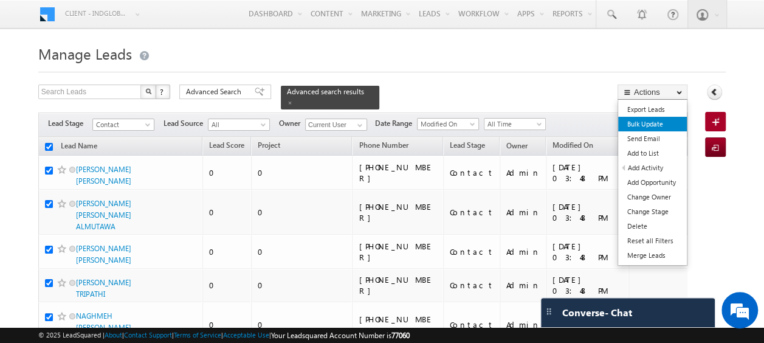
click at [640, 127] on link "Bulk Update" at bounding box center [652, 124] width 69 height 15
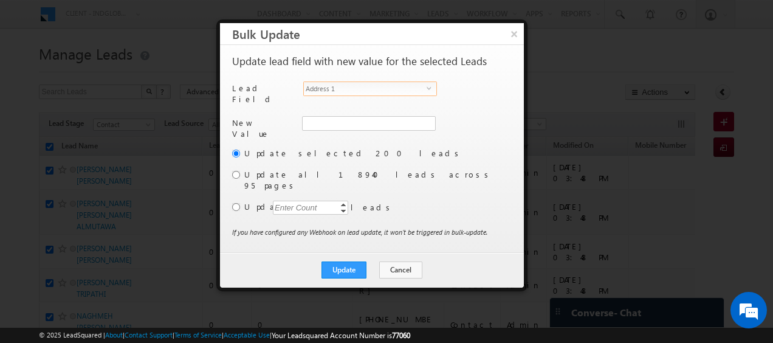
click at [428, 84] on span "select" at bounding box center [432, 92] width 10 height 21
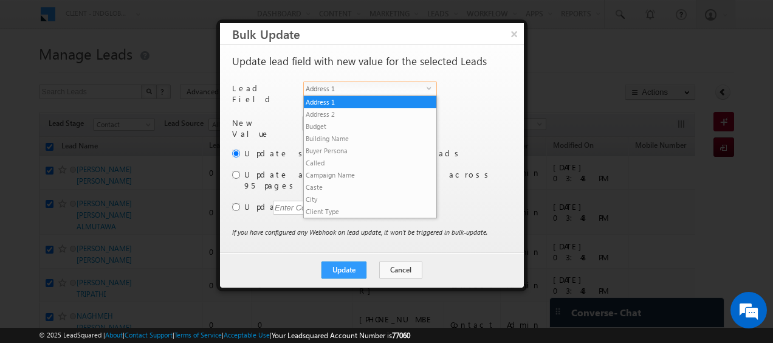
scroll to position [475, 0]
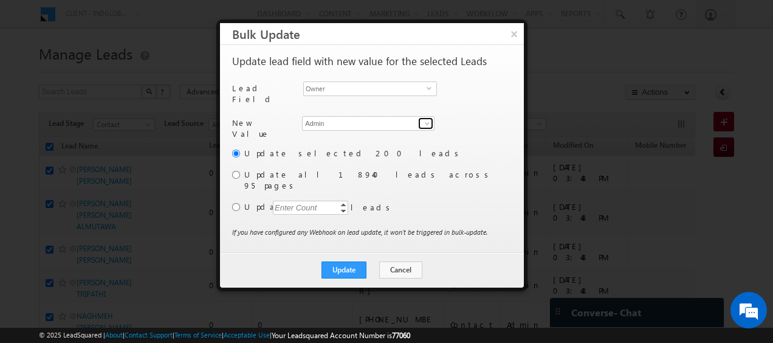
click at [427, 119] on span at bounding box center [427, 124] width 10 height 10
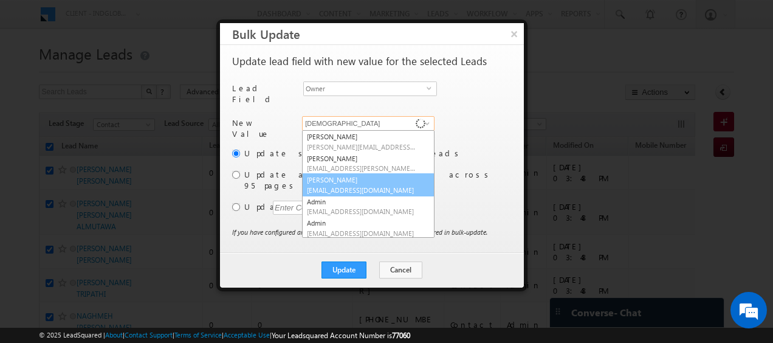
click at [365, 173] on link "Abhishekkumar Singh abhishek.singh@indglobal.ae" at bounding box center [368, 184] width 132 height 23
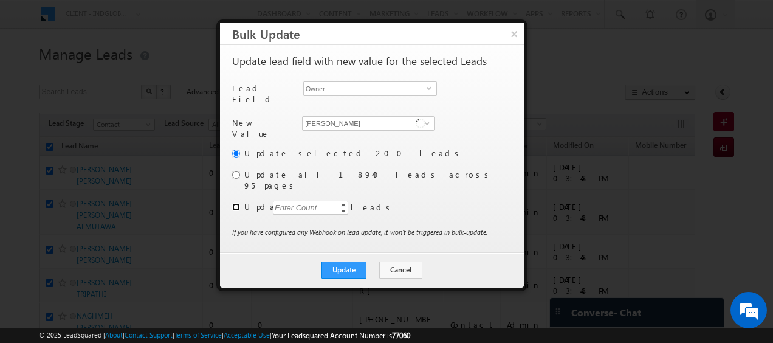
click at [233, 203] on input "radio" at bounding box center [236, 207] width 8 height 8
click at [292, 201] on div "Enter Count" at bounding box center [296, 208] width 46 height 14
click at [442, 139] on div "New Value Owner * Admin Admin Aastha Gujariya Abhishek Dalal Abhishekkumar Sing…" at bounding box center [370, 131] width 277 height 31
click at [427, 119] on span at bounding box center [427, 124] width 10 height 10
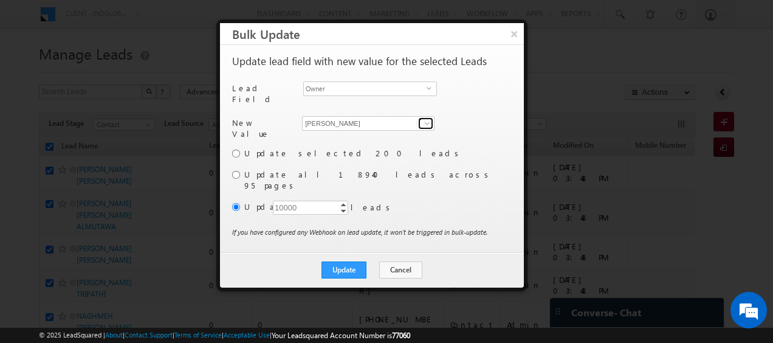
click at [427, 119] on span at bounding box center [427, 124] width 10 height 10
click at [401, 261] on button "Cancel" at bounding box center [400, 269] width 43 height 17
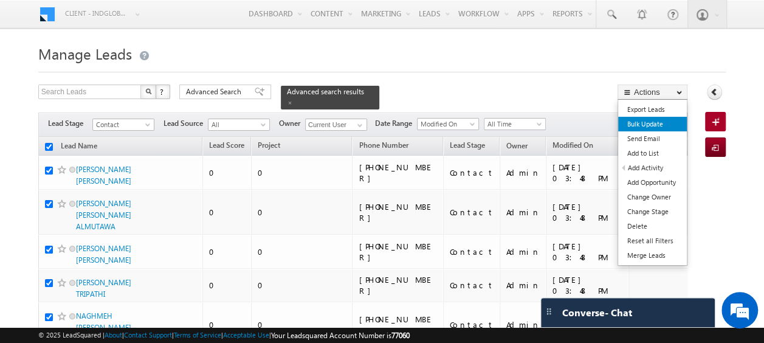
click at [645, 123] on link "Bulk Update" at bounding box center [652, 124] width 69 height 15
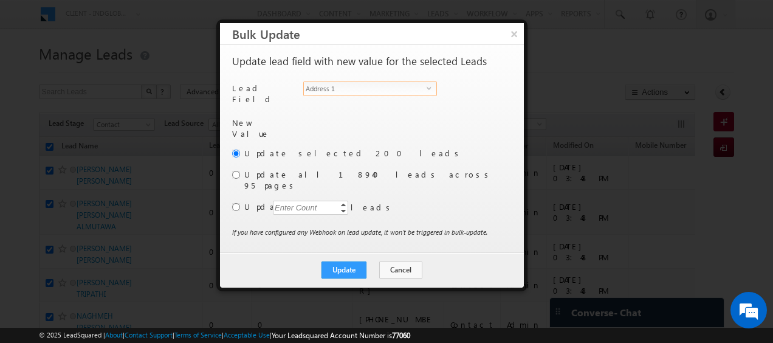
click at [427, 86] on span "select" at bounding box center [432, 87] width 10 height 5
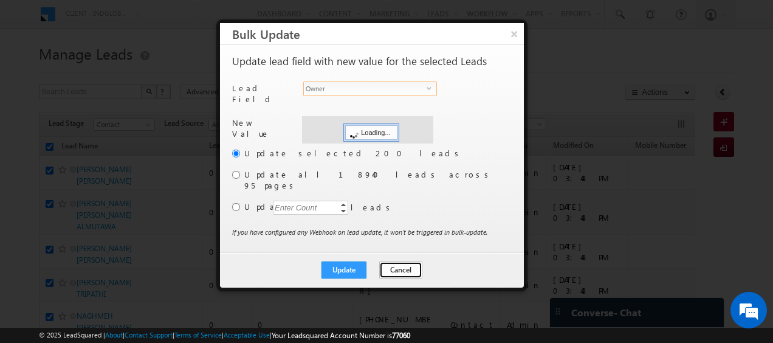
click at [402, 261] on button "Cancel" at bounding box center [400, 269] width 43 height 17
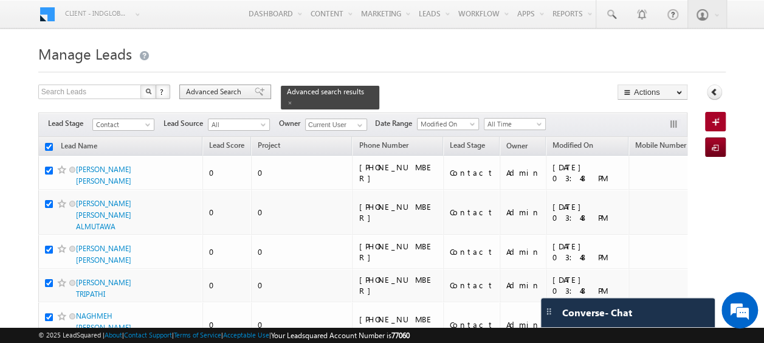
click at [216, 96] on span "Advanced Search" at bounding box center [215, 91] width 59 height 11
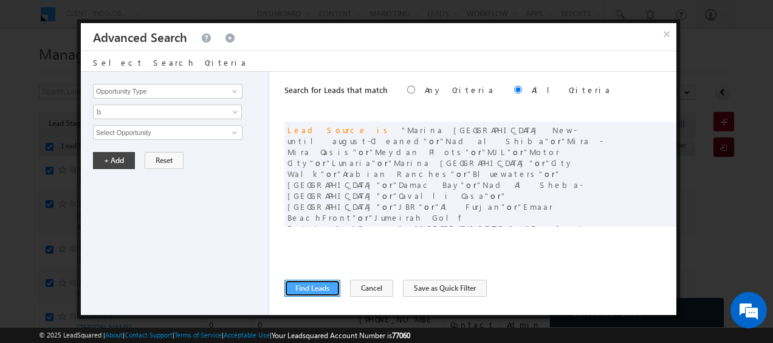
click at [306, 287] on button "Find Leads" at bounding box center [312, 288] width 56 height 17
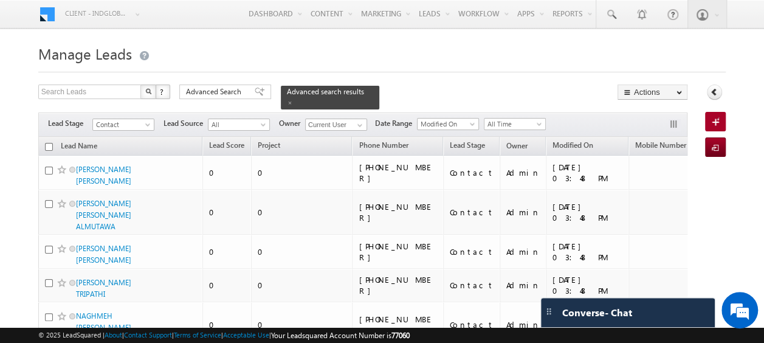
click at [46, 143] on input "checkbox" at bounding box center [49, 147] width 8 height 8
checkbox input "true"
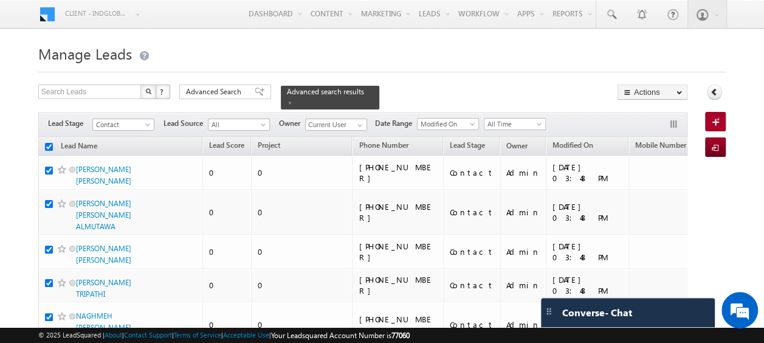
checkbox input "true"
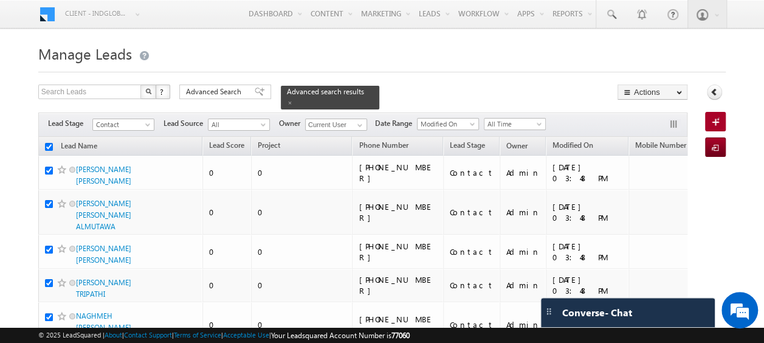
checkbox input "true"
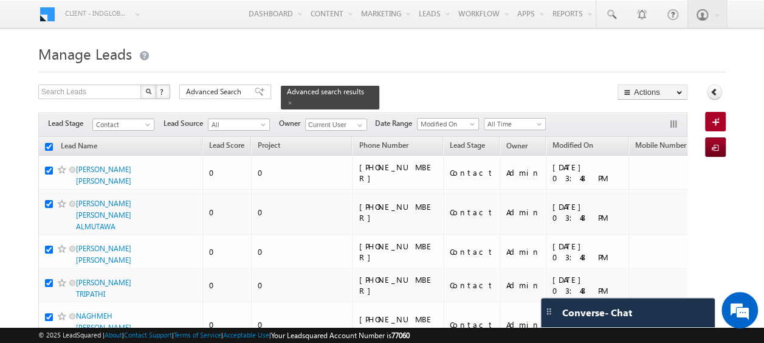
checkbox input "true"
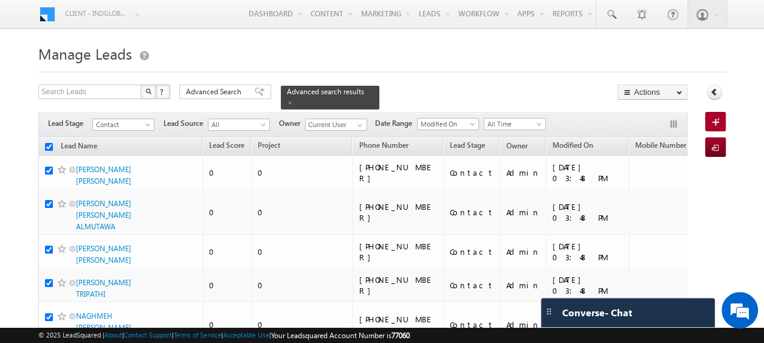
checkbox input "true"
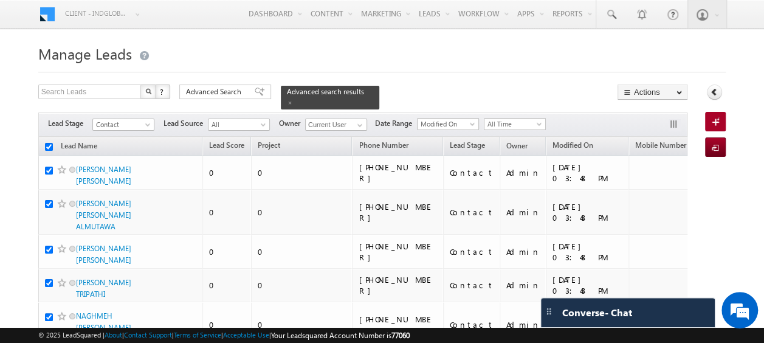
checkbox input "true"
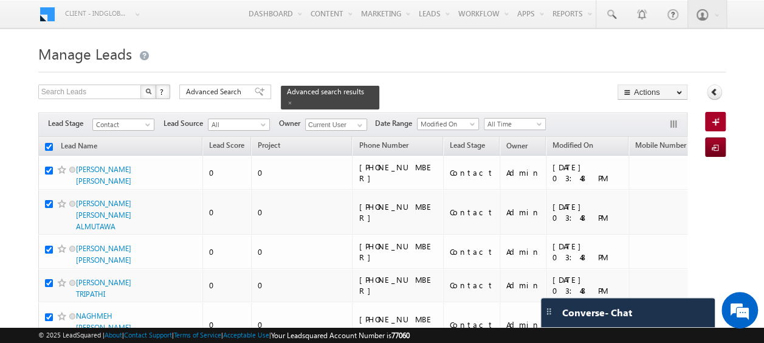
checkbox input "true"
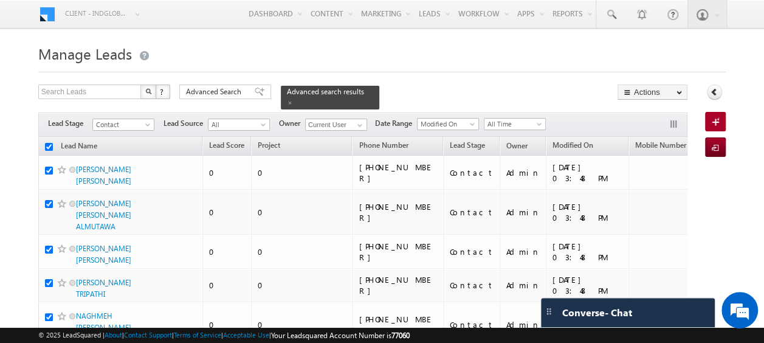
checkbox input "true"
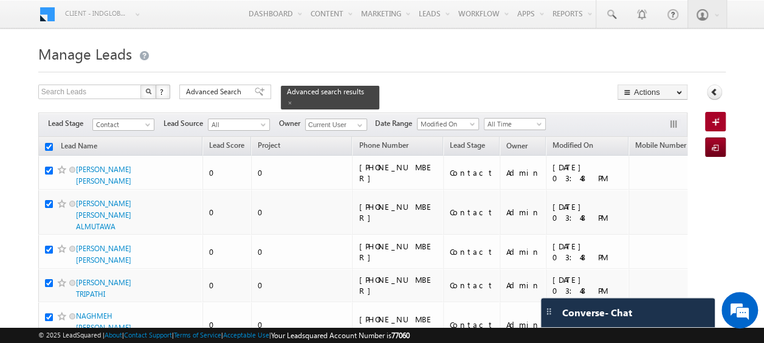
checkbox input "true"
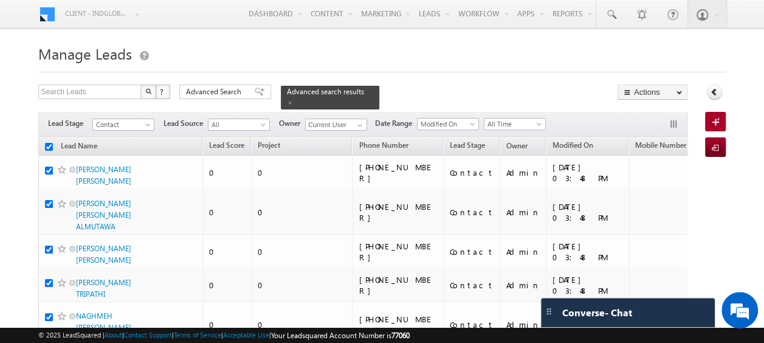
checkbox input "true"
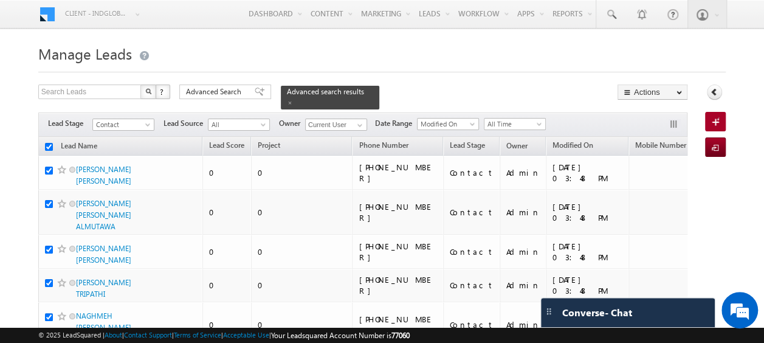
checkbox input "true"
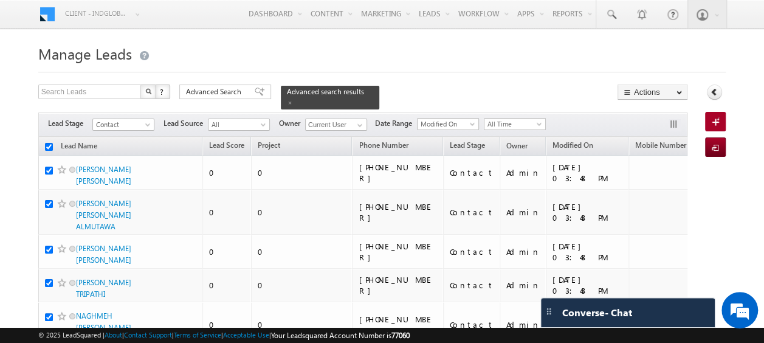
checkbox input "true"
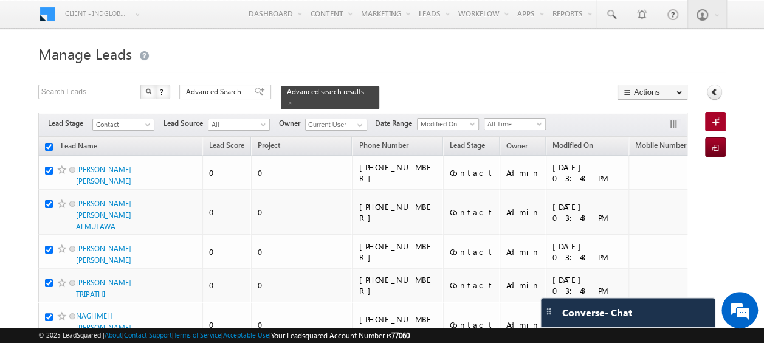
checkbox input "true"
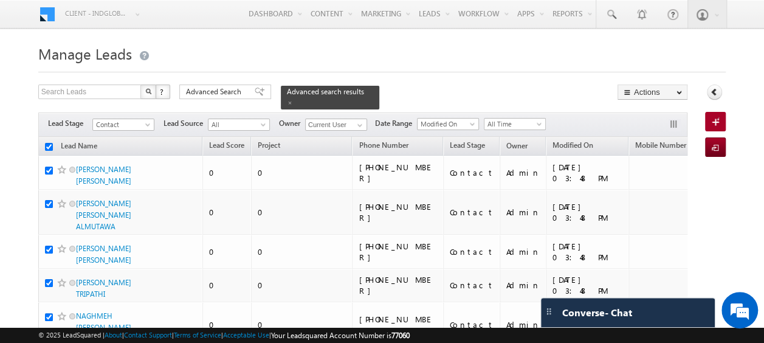
checkbox input "true"
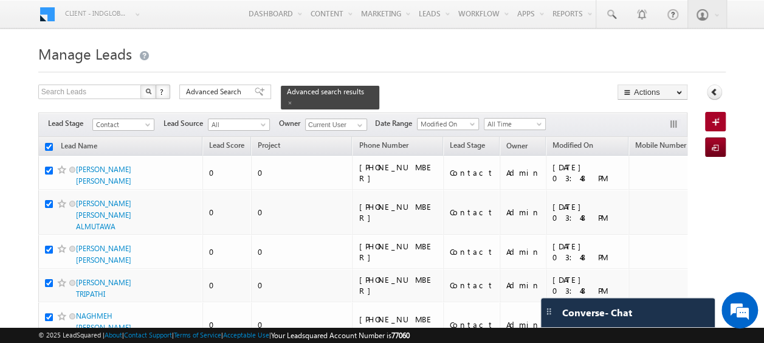
checkbox input "true"
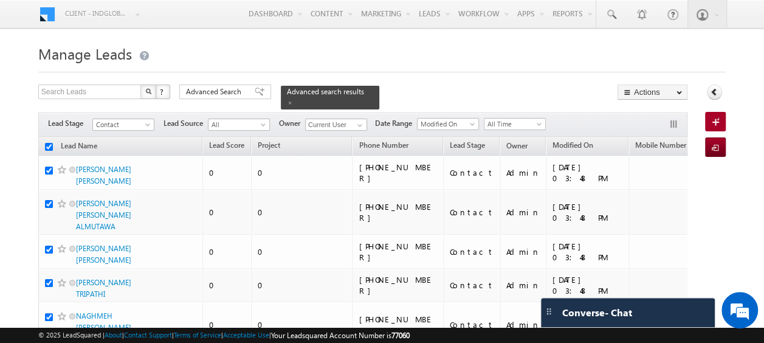
checkbox input "true"
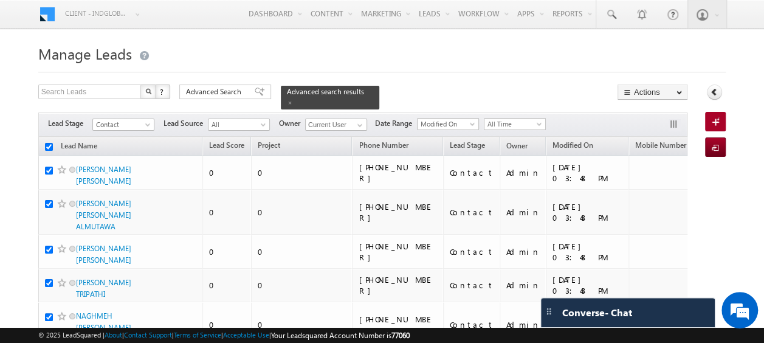
checkbox input "true"
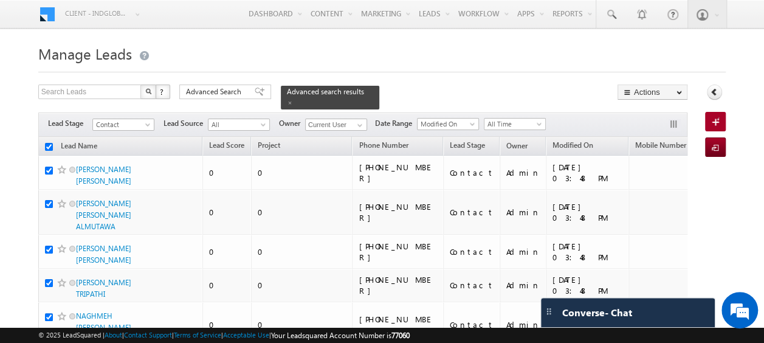
checkbox input "true"
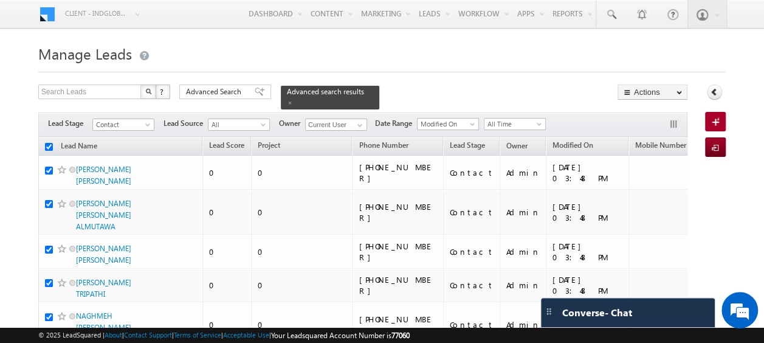
checkbox input "true"
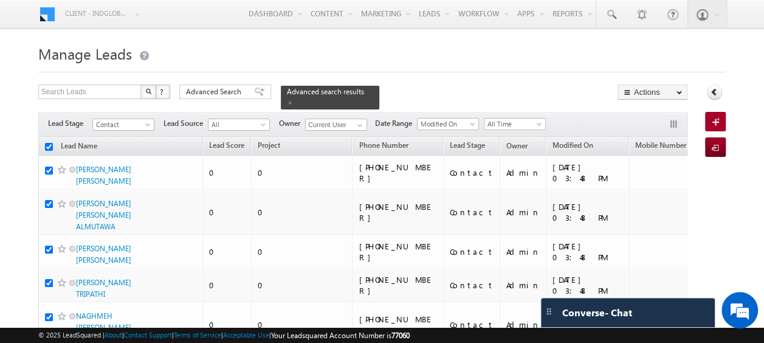
checkbox input "true"
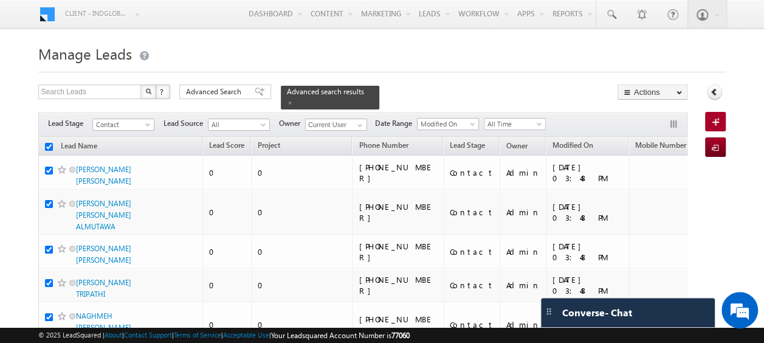
checkbox input "true"
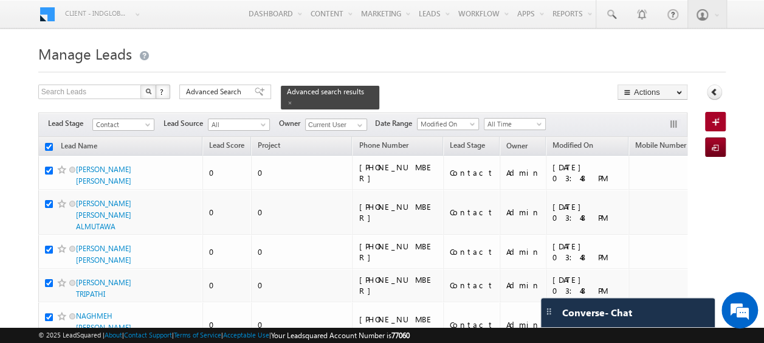
checkbox input "true"
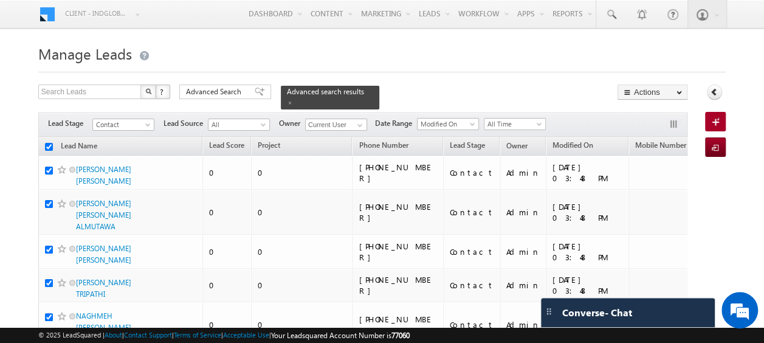
checkbox input "true"
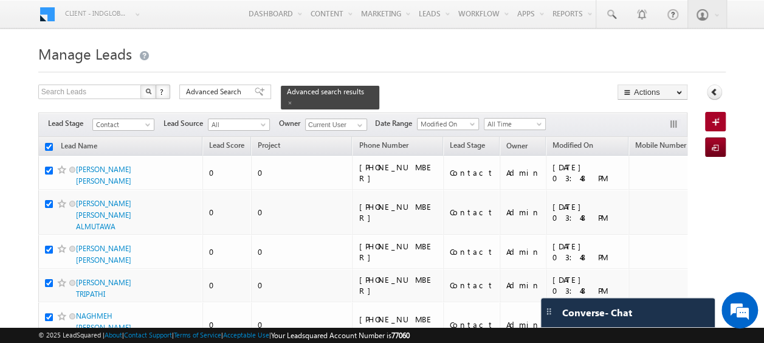
checkbox input "true"
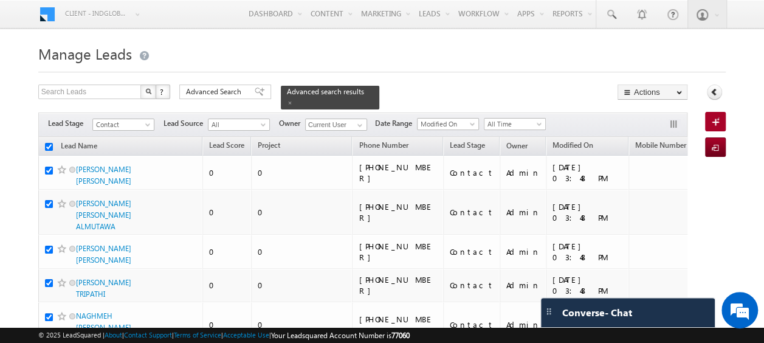
checkbox input "true"
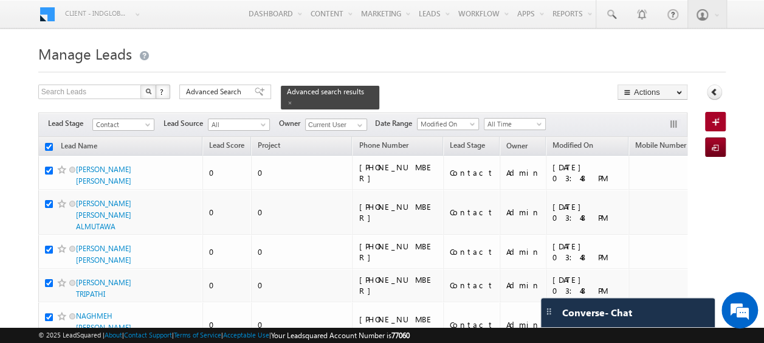
checkbox input "true"
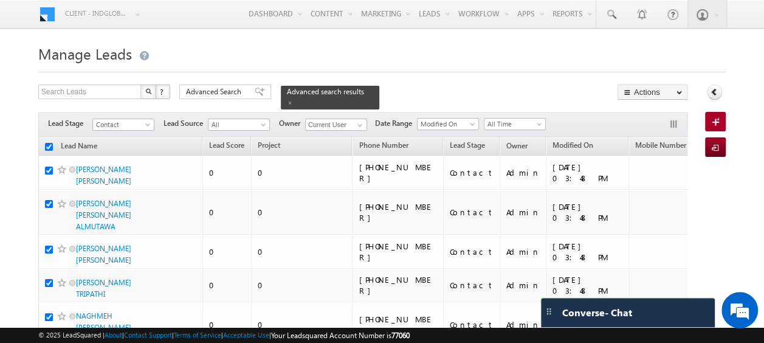
checkbox input "true"
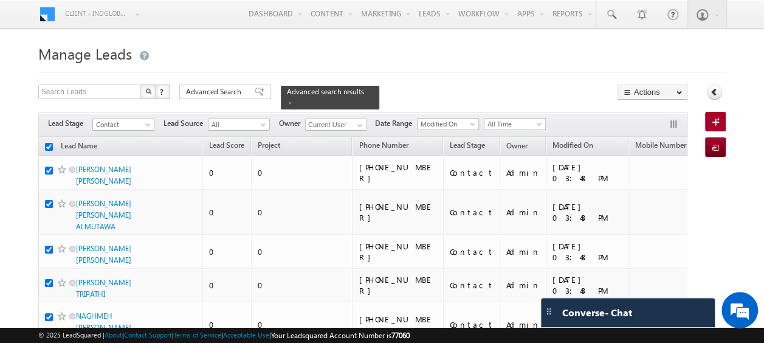
checkbox input "true"
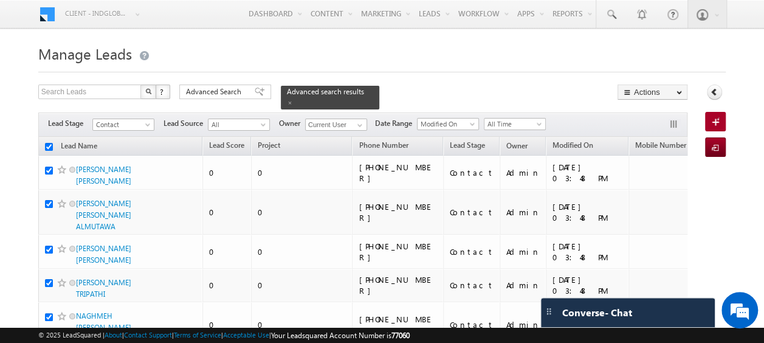
checkbox input "true"
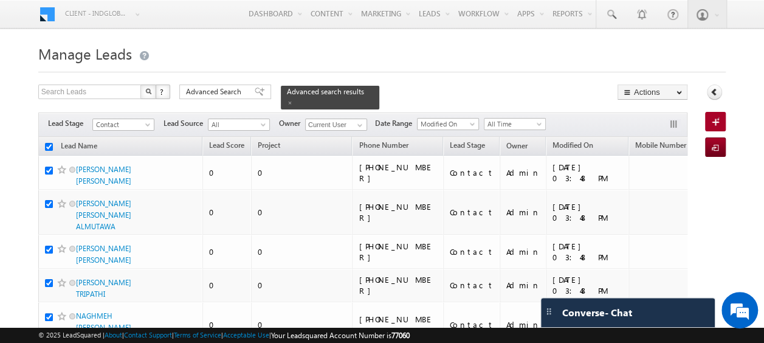
checkbox input "true"
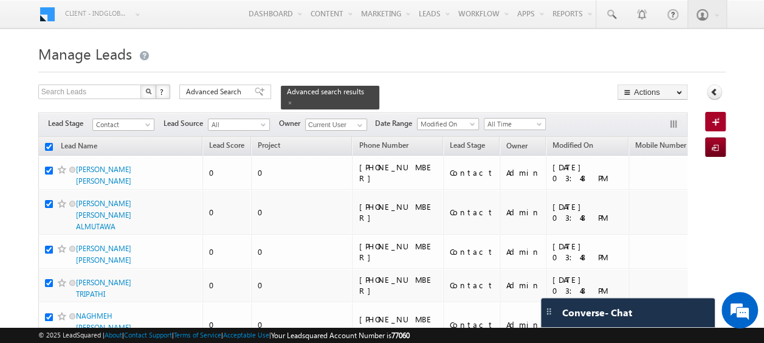
checkbox input "true"
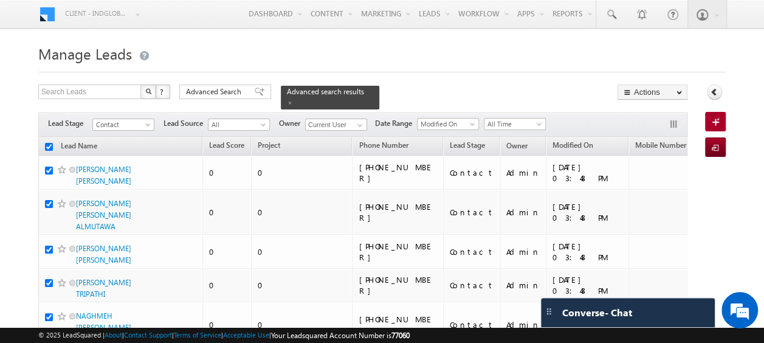
checkbox input "true"
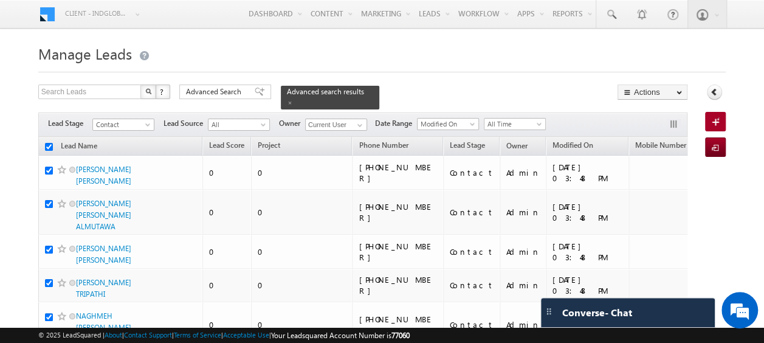
checkbox input "true"
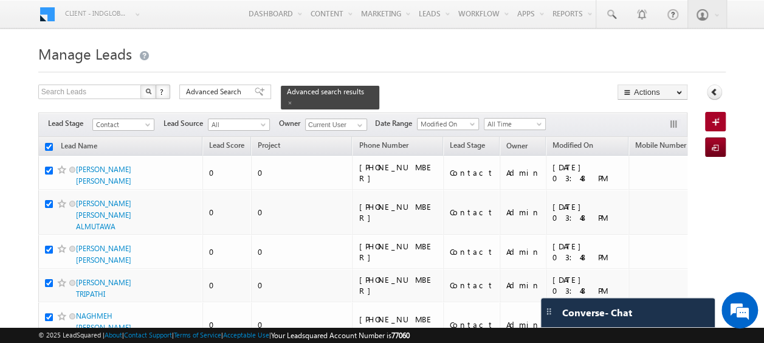
checkbox input "true"
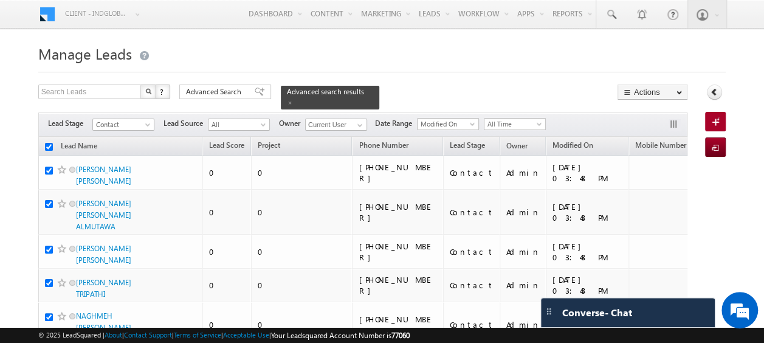
checkbox input "true"
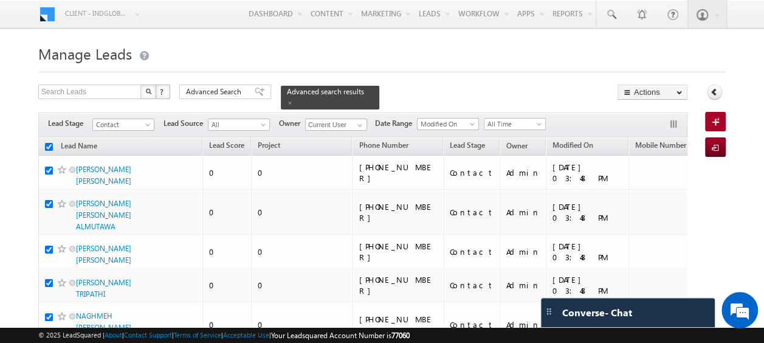
checkbox input "true"
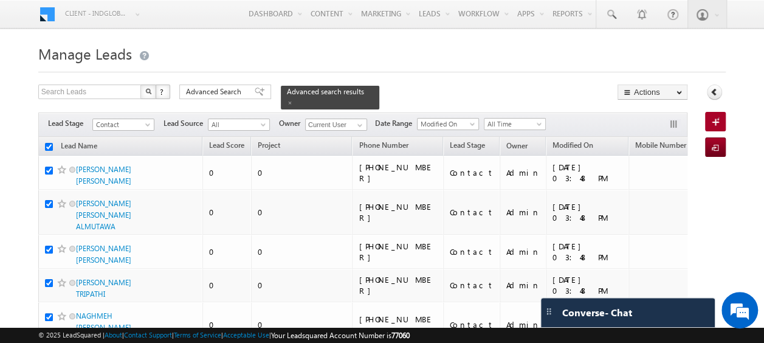
checkbox input "true"
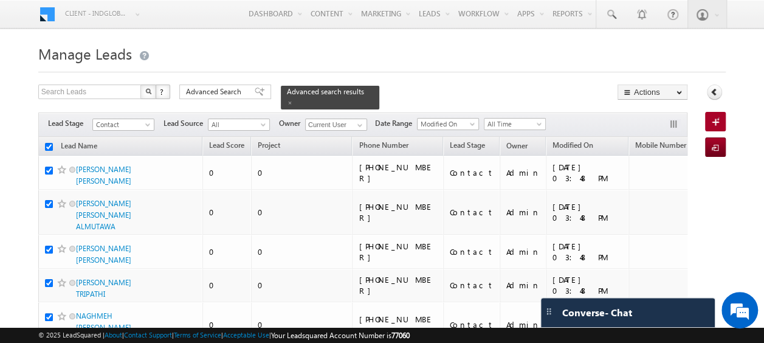
checkbox input "true"
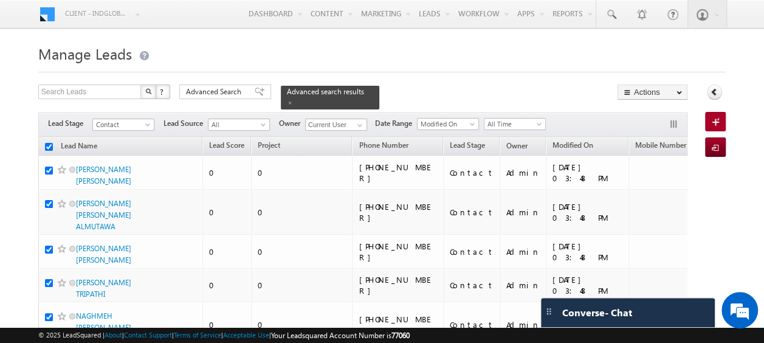
checkbox input "true"
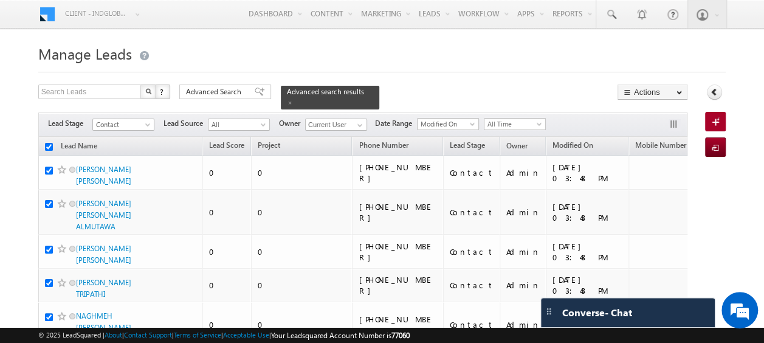
checkbox input "true"
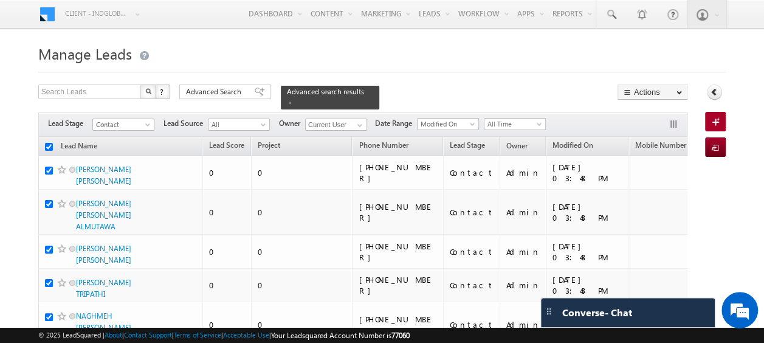
checkbox input "true"
click at [213, 97] on span "Advanced Search" at bounding box center [215, 91] width 59 height 11
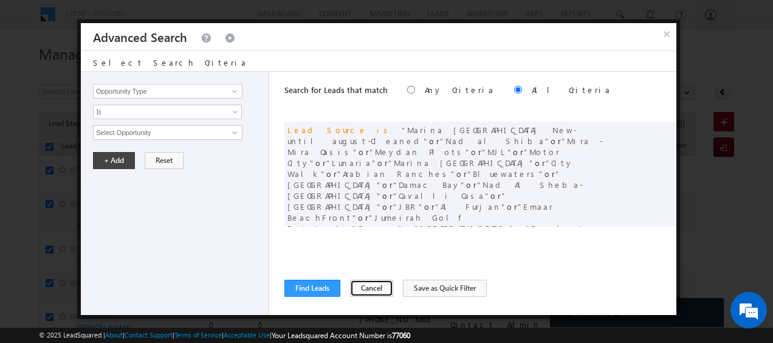
click at [368, 286] on button "Cancel" at bounding box center [371, 288] width 43 height 17
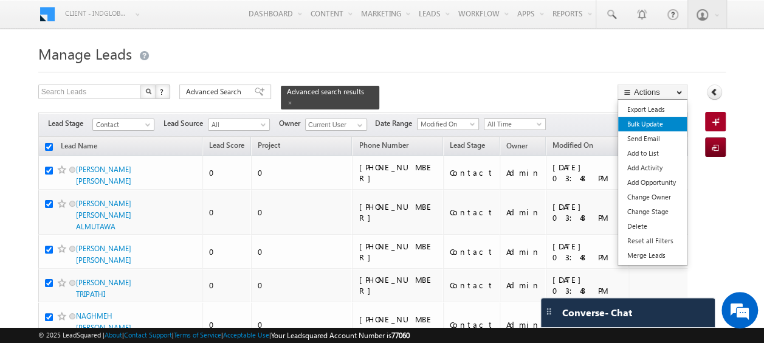
click at [645, 119] on link "Bulk Update" at bounding box center [652, 124] width 69 height 15
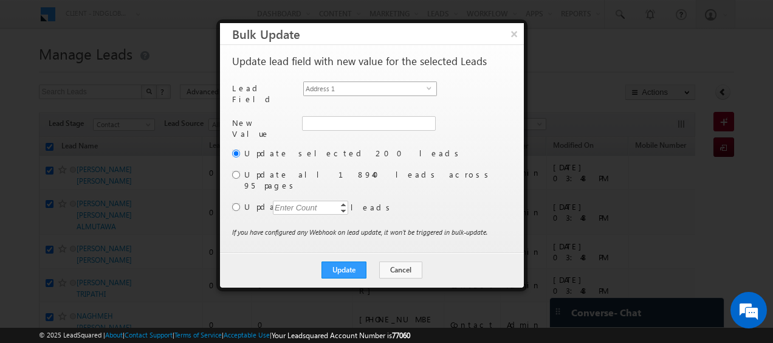
click at [430, 87] on span "select" at bounding box center [432, 87] width 10 height 5
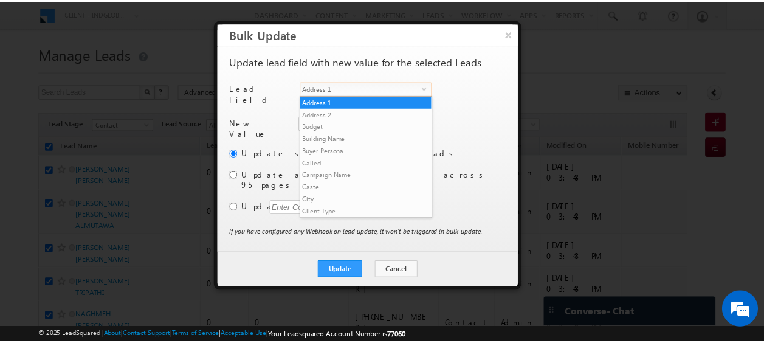
scroll to position [475, 0]
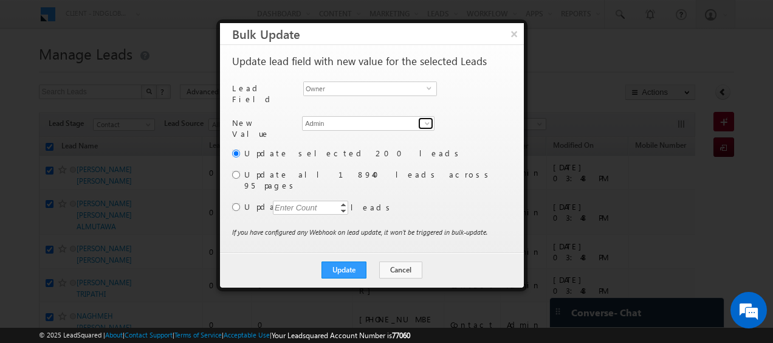
click at [427, 120] on span at bounding box center [427, 124] width 10 height 10
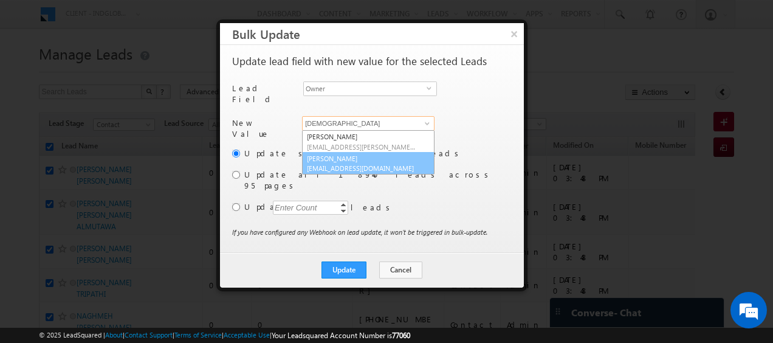
click at [368, 157] on link "Abhishekkumar Singh abhishek.singh@indglobal.ae" at bounding box center [368, 163] width 132 height 23
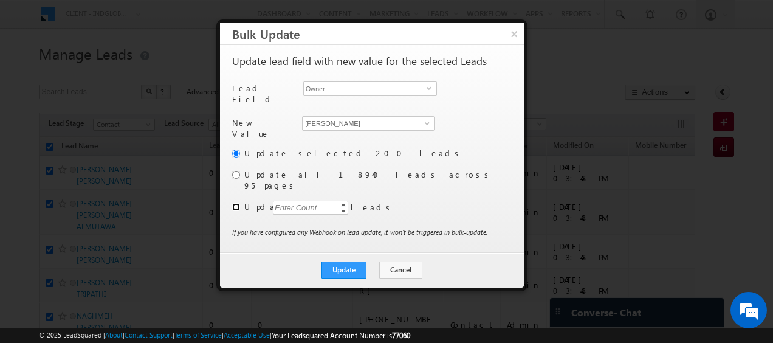
click at [234, 203] on input "radio" at bounding box center [236, 207] width 8 height 8
click at [306, 201] on div "Enter Count" at bounding box center [296, 208] width 46 height 14
click at [344, 261] on button "Update" at bounding box center [343, 269] width 45 height 17
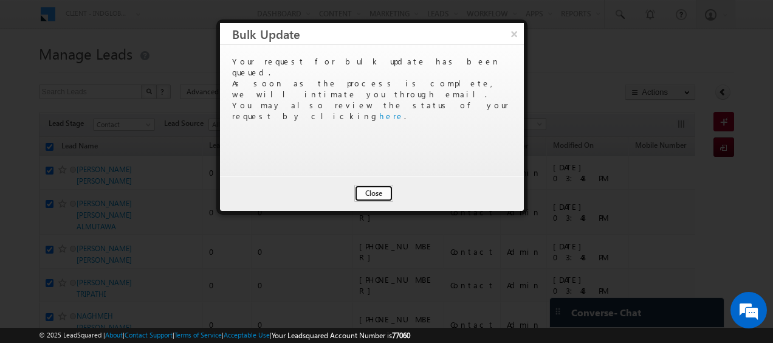
click at [377, 193] on button "Close" at bounding box center [373, 193] width 39 height 17
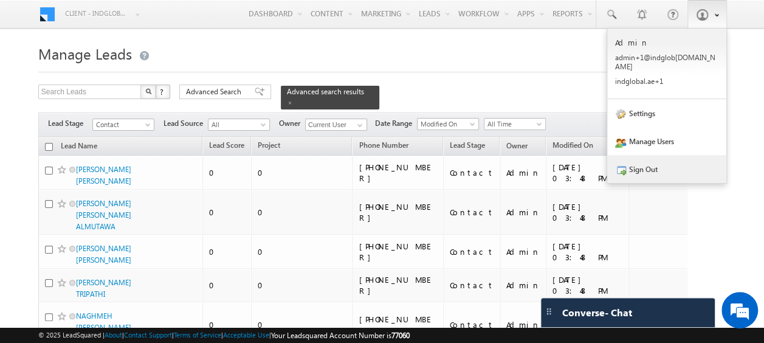
click at [645, 163] on link "Sign Out" at bounding box center [666, 169] width 119 height 28
